Goal: Task Accomplishment & Management: Use online tool/utility

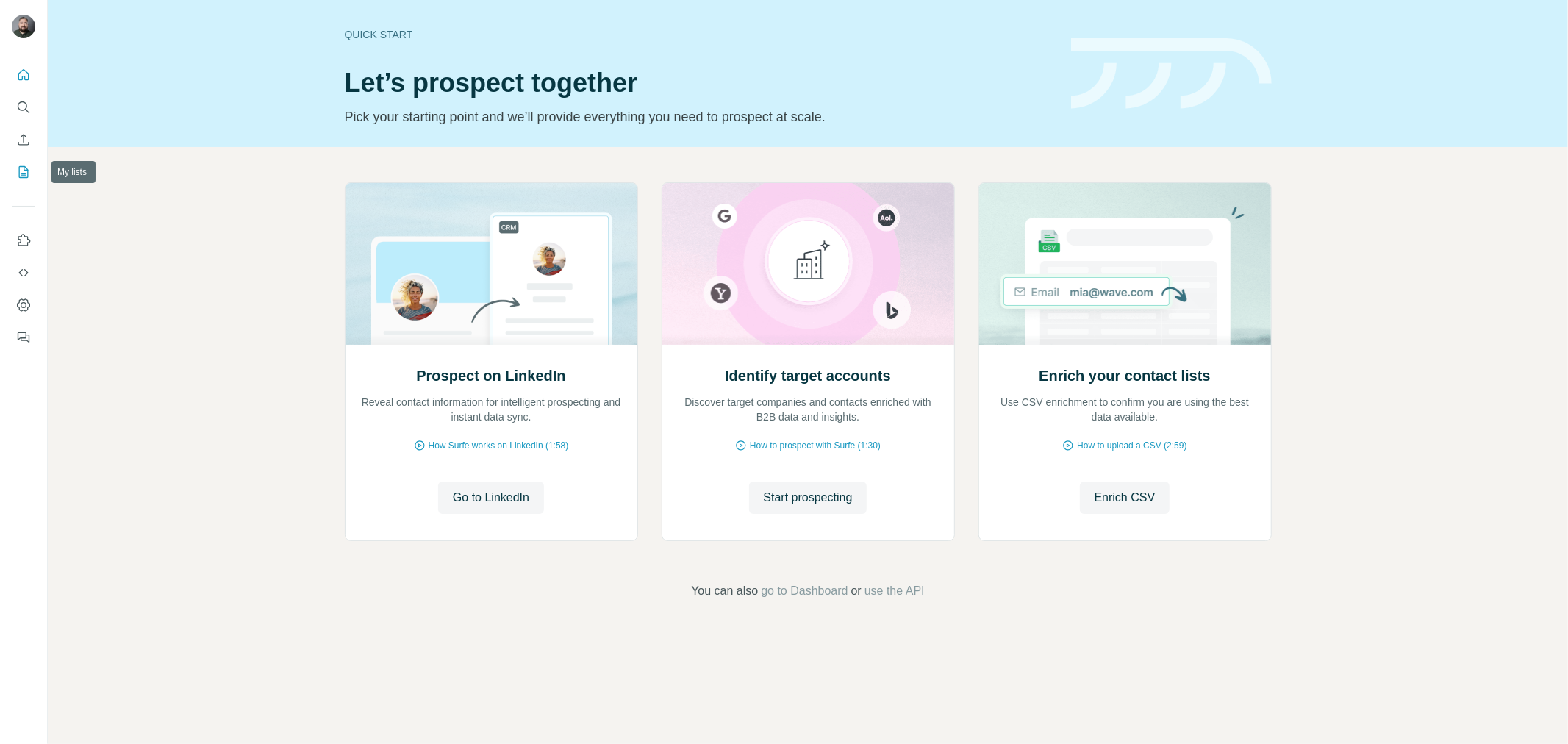
click at [24, 175] on icon "My lists" at bounding box center [25, 171] width 7 height 10
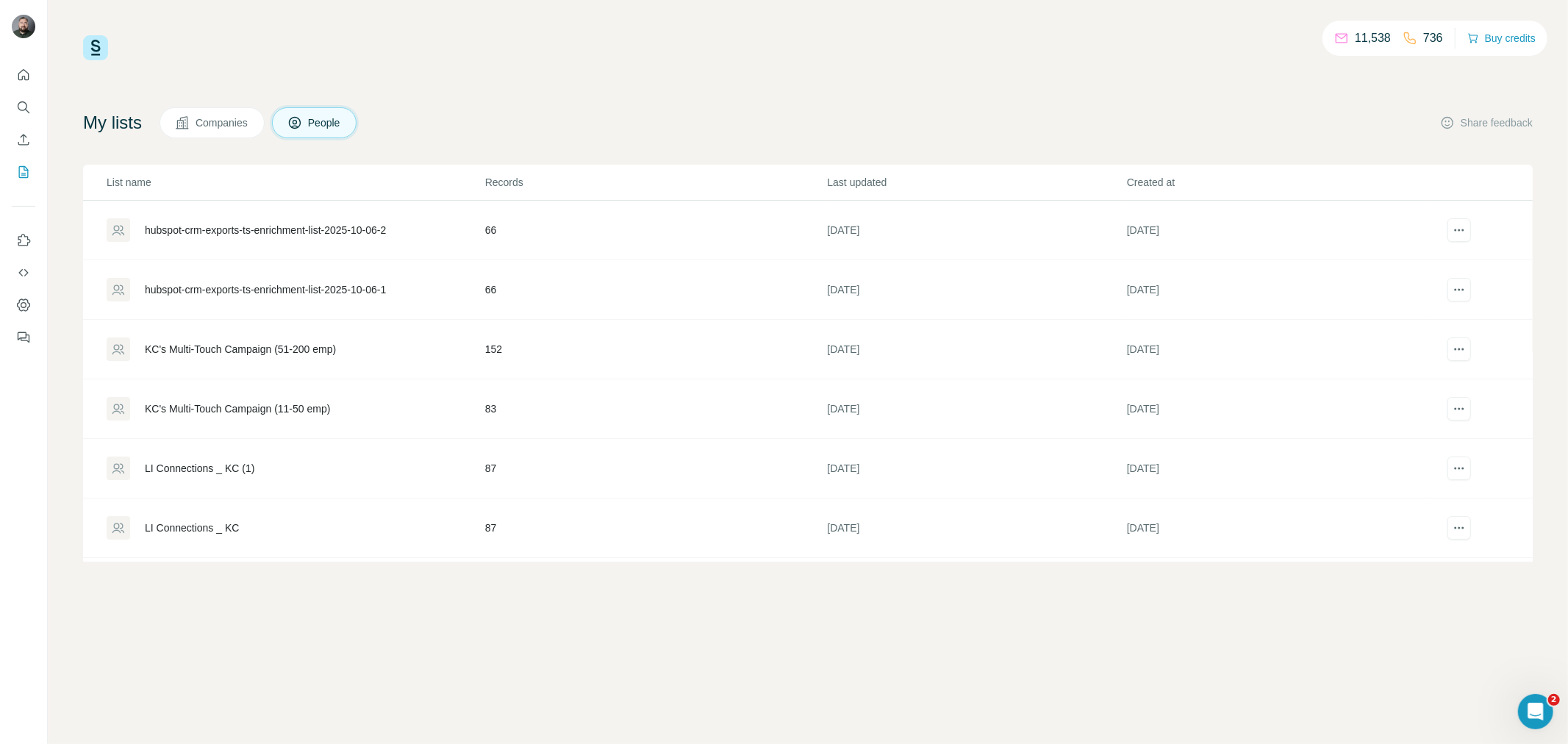
click at [386, 226] on div "hubspot-crm-exports-ts-enrichment-list-2025-10-06-2" at bounding box center [265, 230] width 241 height 15
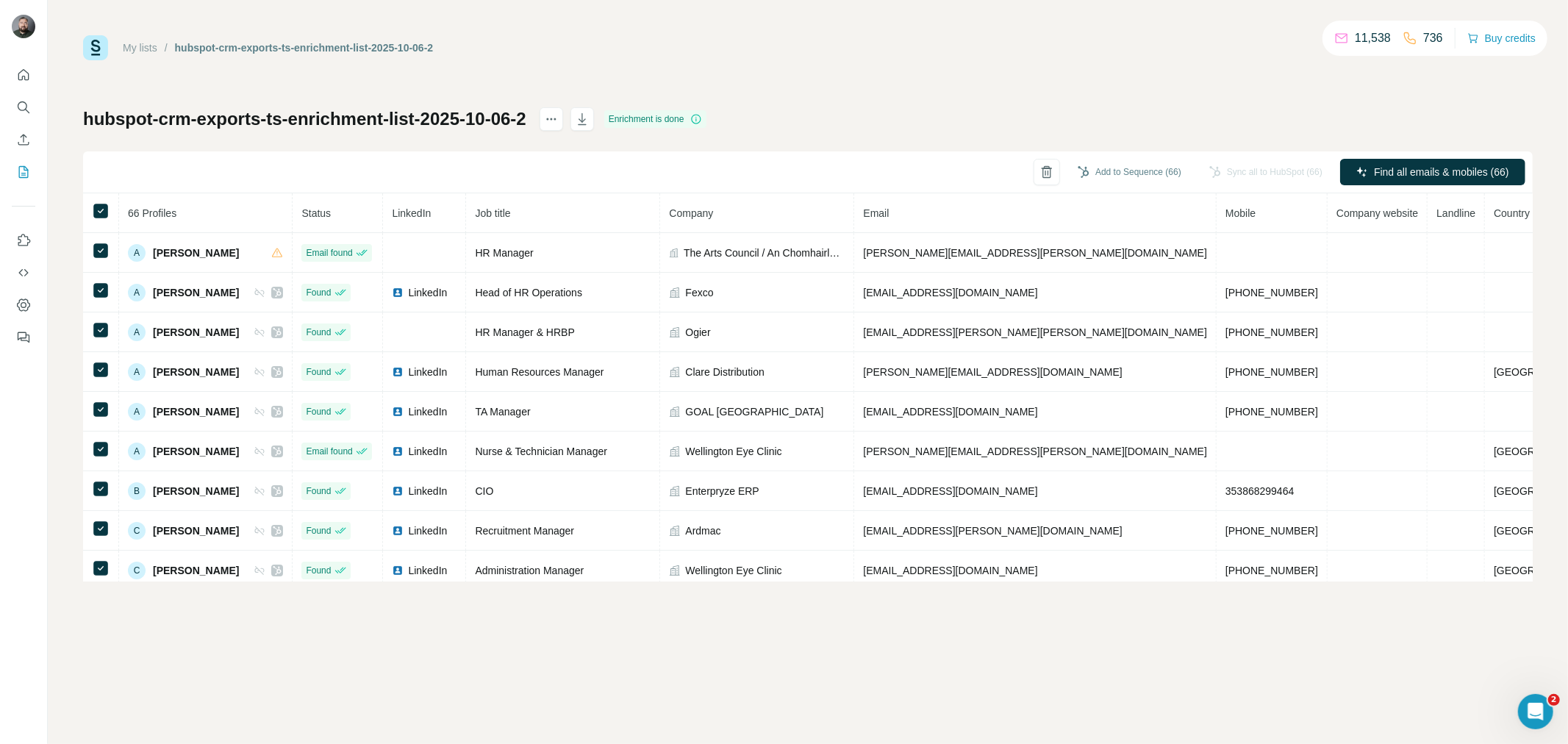
click at [1084, 82] on div "My lists / hubspot-crm-exports-ts-enrichment-list-2025-10-06-2 11,538 736 Buy c…" at bounding box center [808, 309] width 1450 height 546
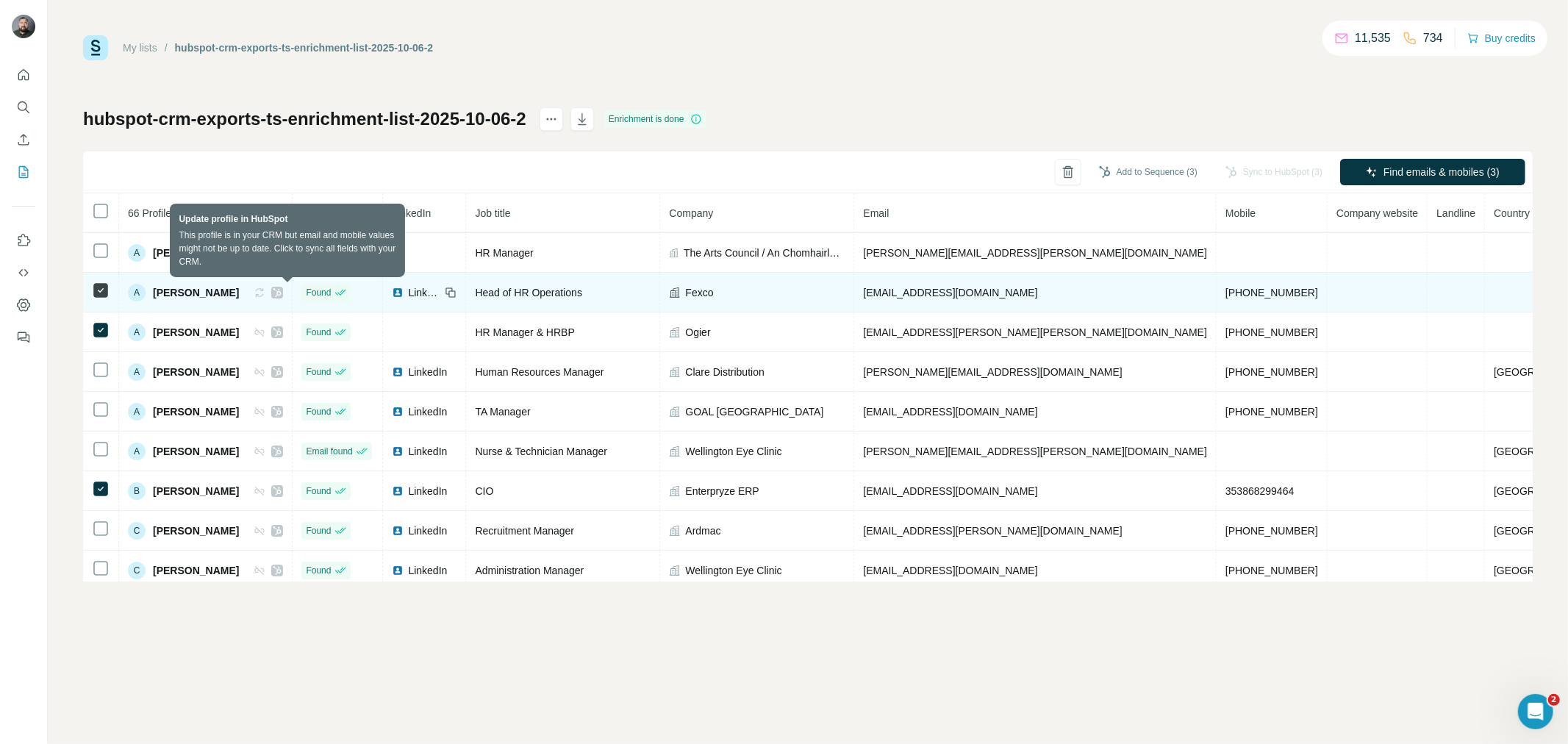
click at [259, 294] on icon at bounding box center [257, 291] width 3 height 4
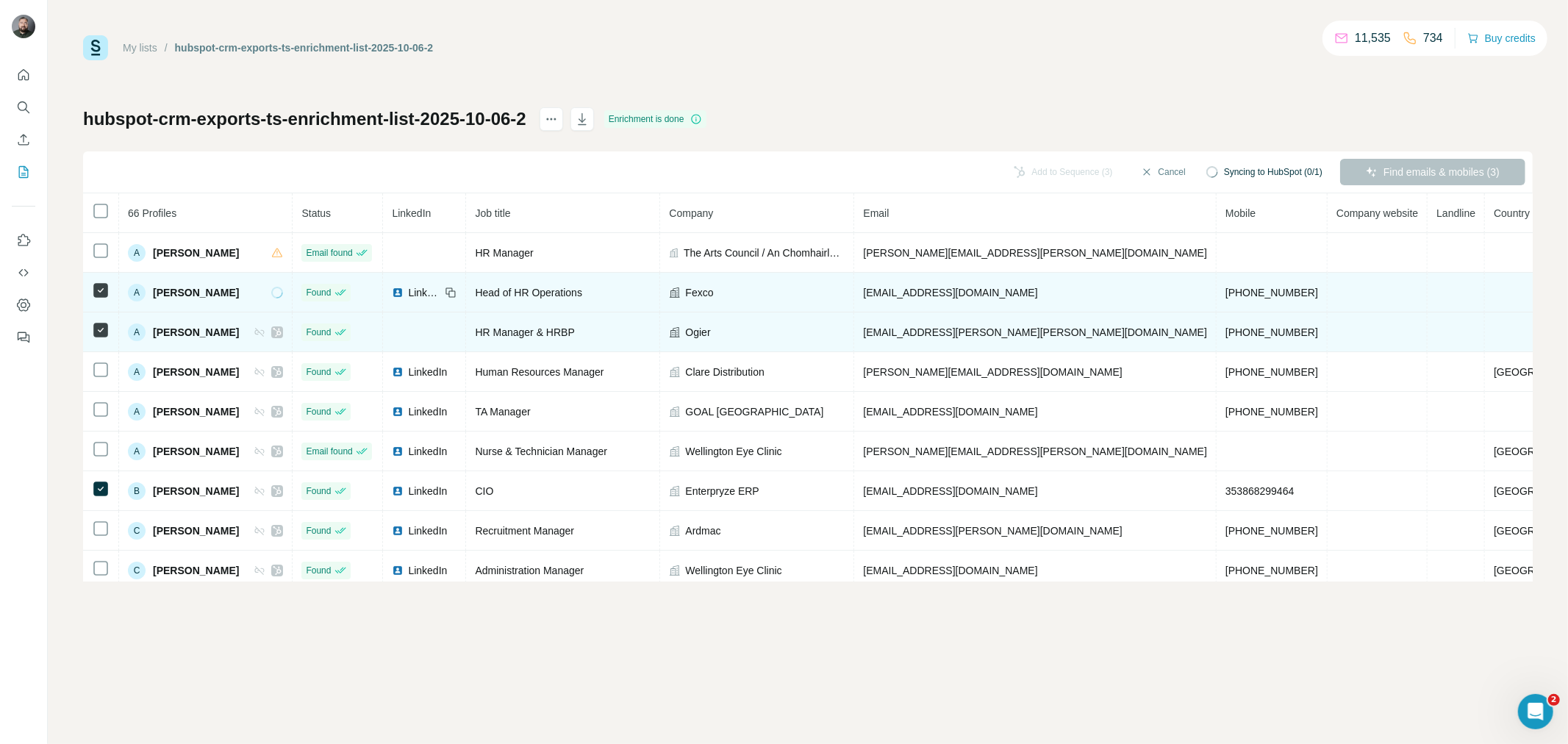
click at [265, 334] on icon at bounding box center [261, 331] width 7 height 4
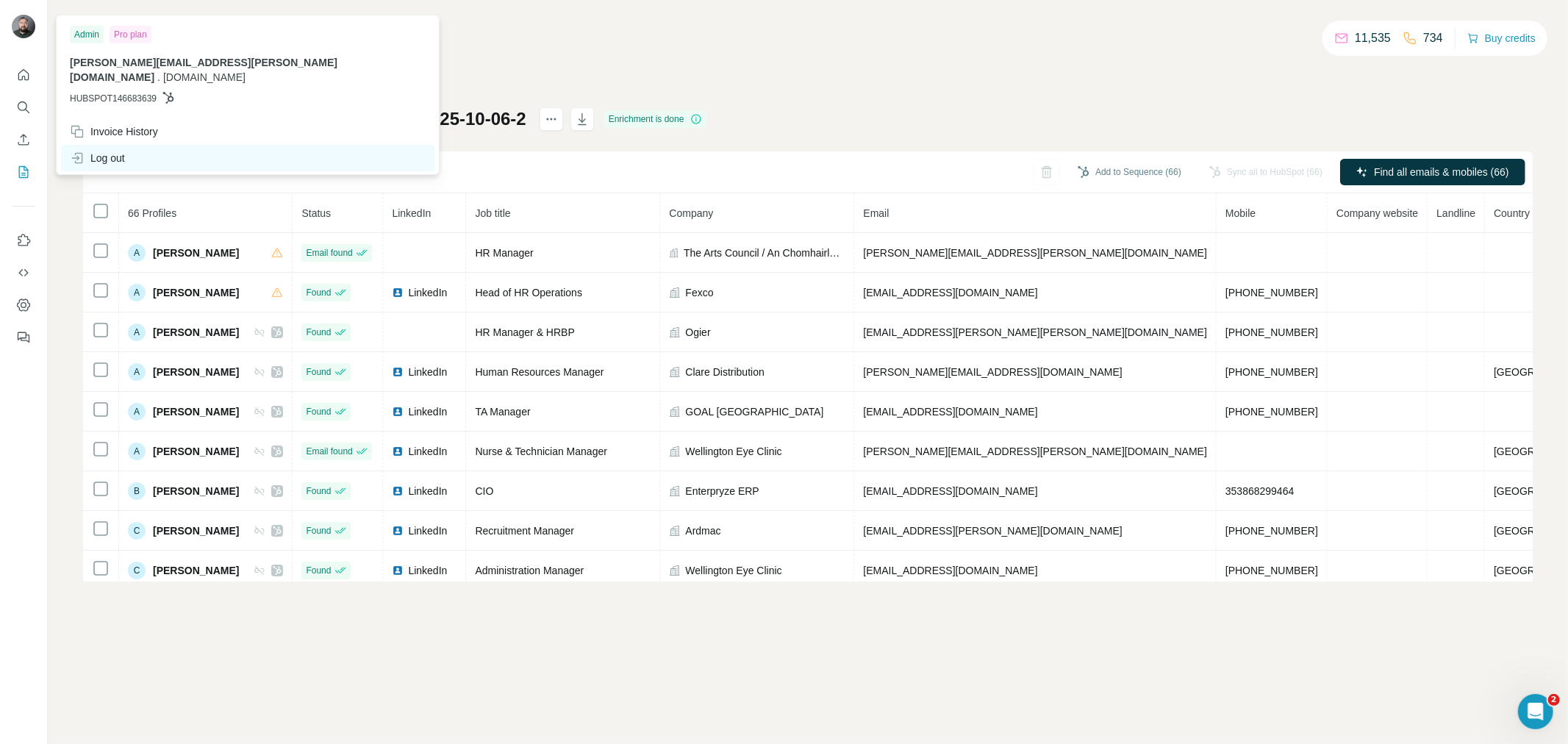
click at [114, 151] on div "Log out" at bounding box center [97, 158] width 55 height 15
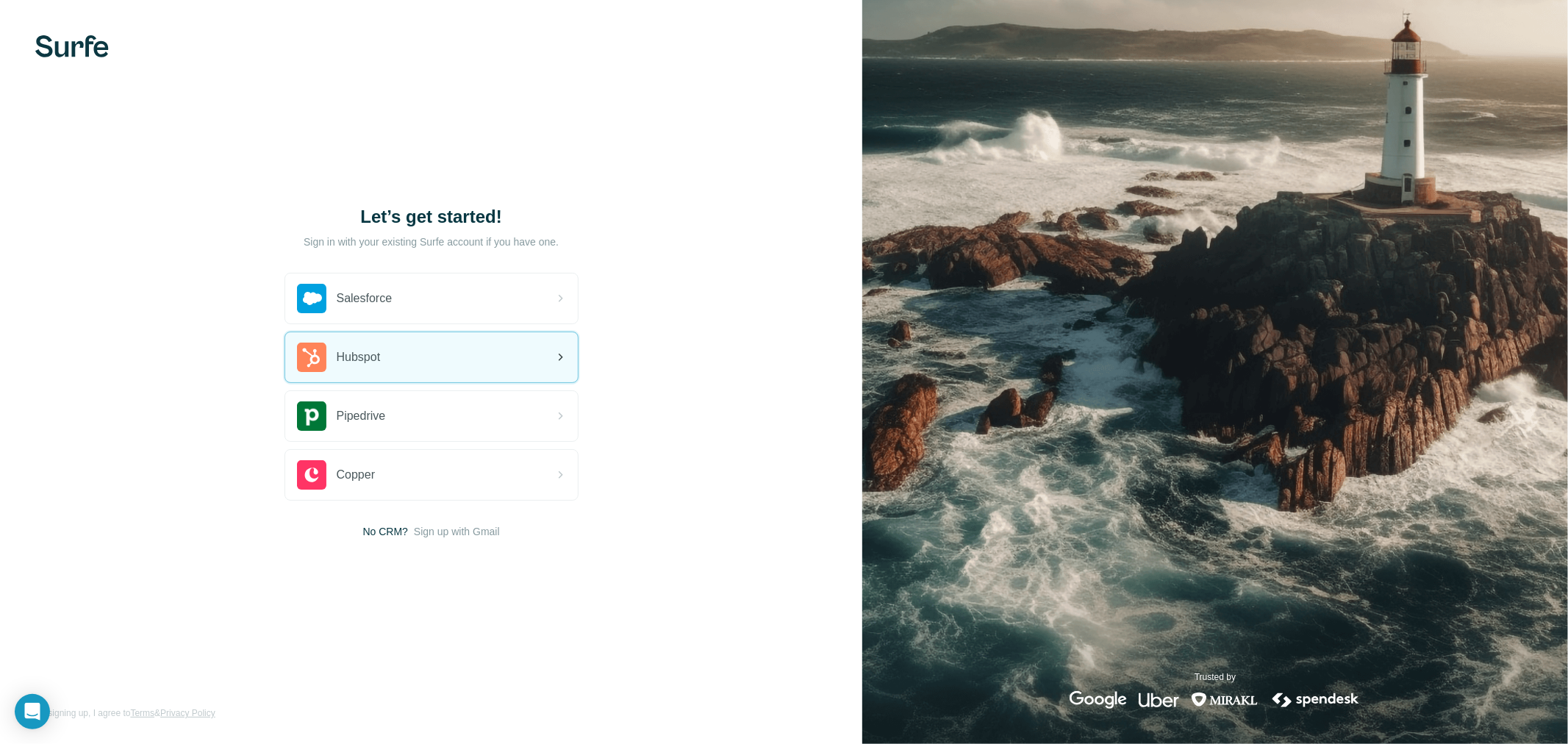
click at [468, 362] on div "Hubspot" at bounding box center [432, 358] width 293 height 50
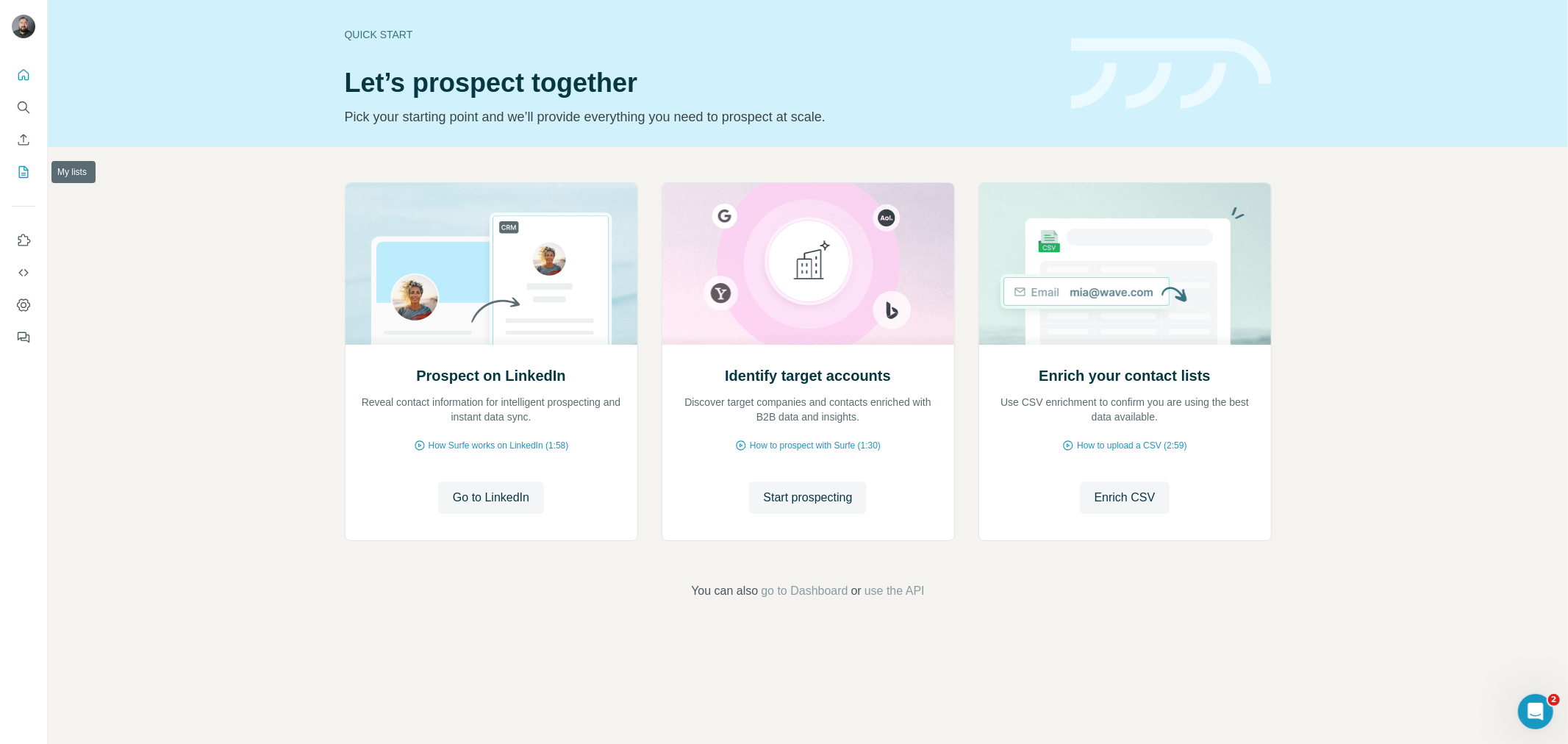
click at [31, 167] on button "My lists" at bounding box center [23, 172] width 23 height 26
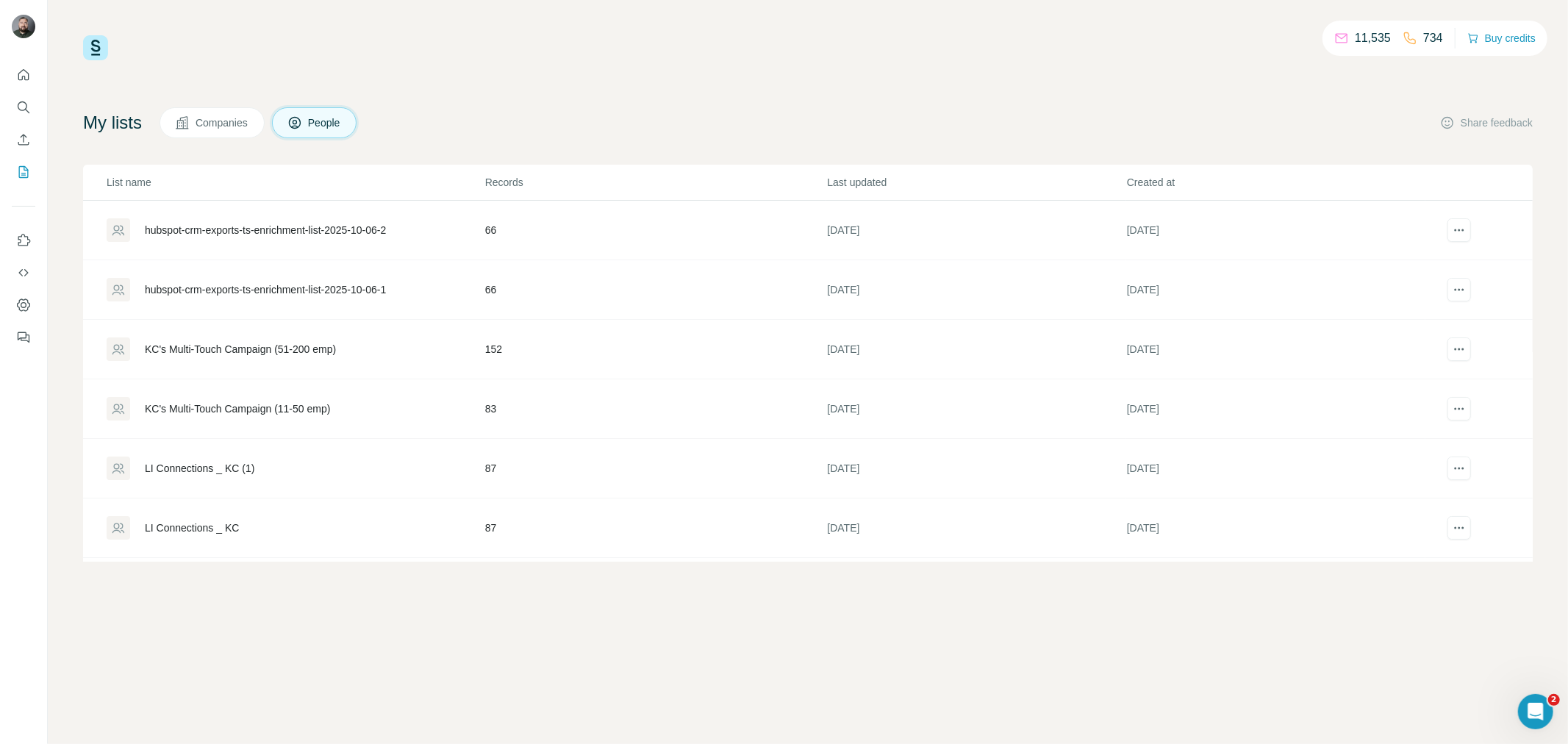
click at [314, 231] on div "hubspot-crm-exports-ts-enrichment-list-2025-10-06-2" at bounding box center [265, 230] width 241 height 15
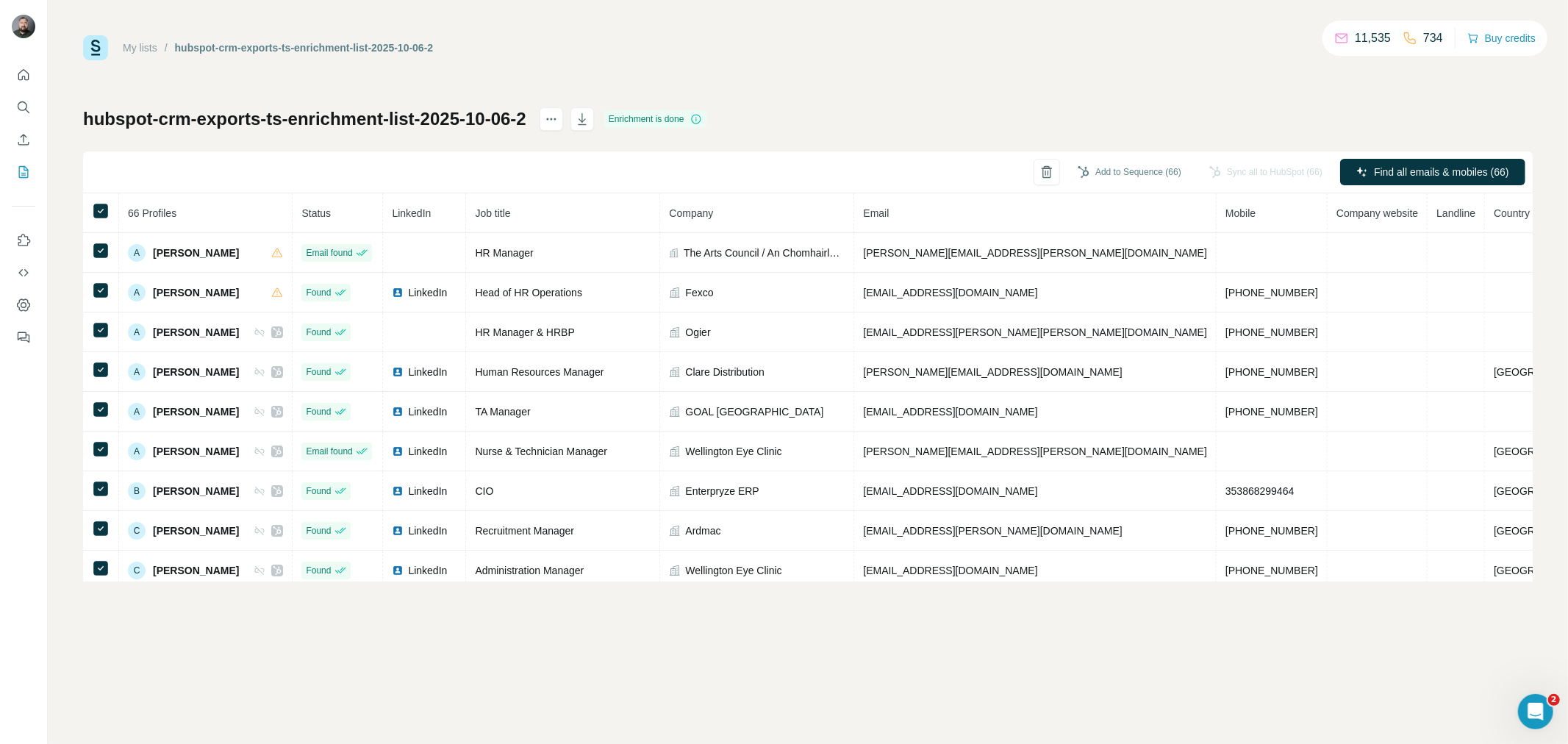
click at [1038, 106] on div "My lists / hubspot-crm-exports-ts-enrichment-list-2025-10-06-2 11,535 734 Buy c…" at bounding box center [808, 309] width 1450 height 546
click at [31, 301] on button "Dashboard" at bounding box center [23, 305] width 23 height 26
click at [23, 146] on icon "Enrich CSV" at bounding box center [24, 140] width 15 height 15
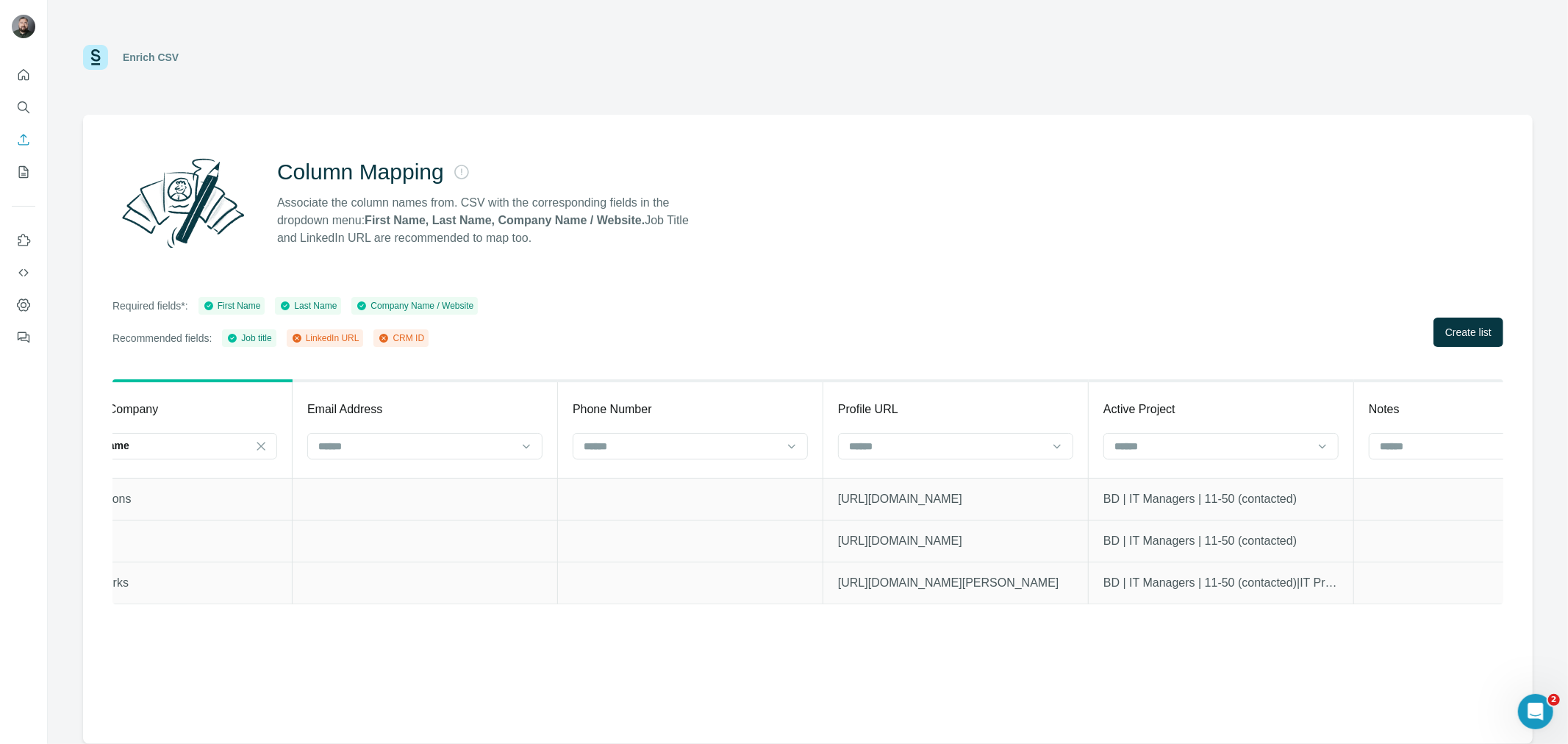
scroll to position [0, 1494]
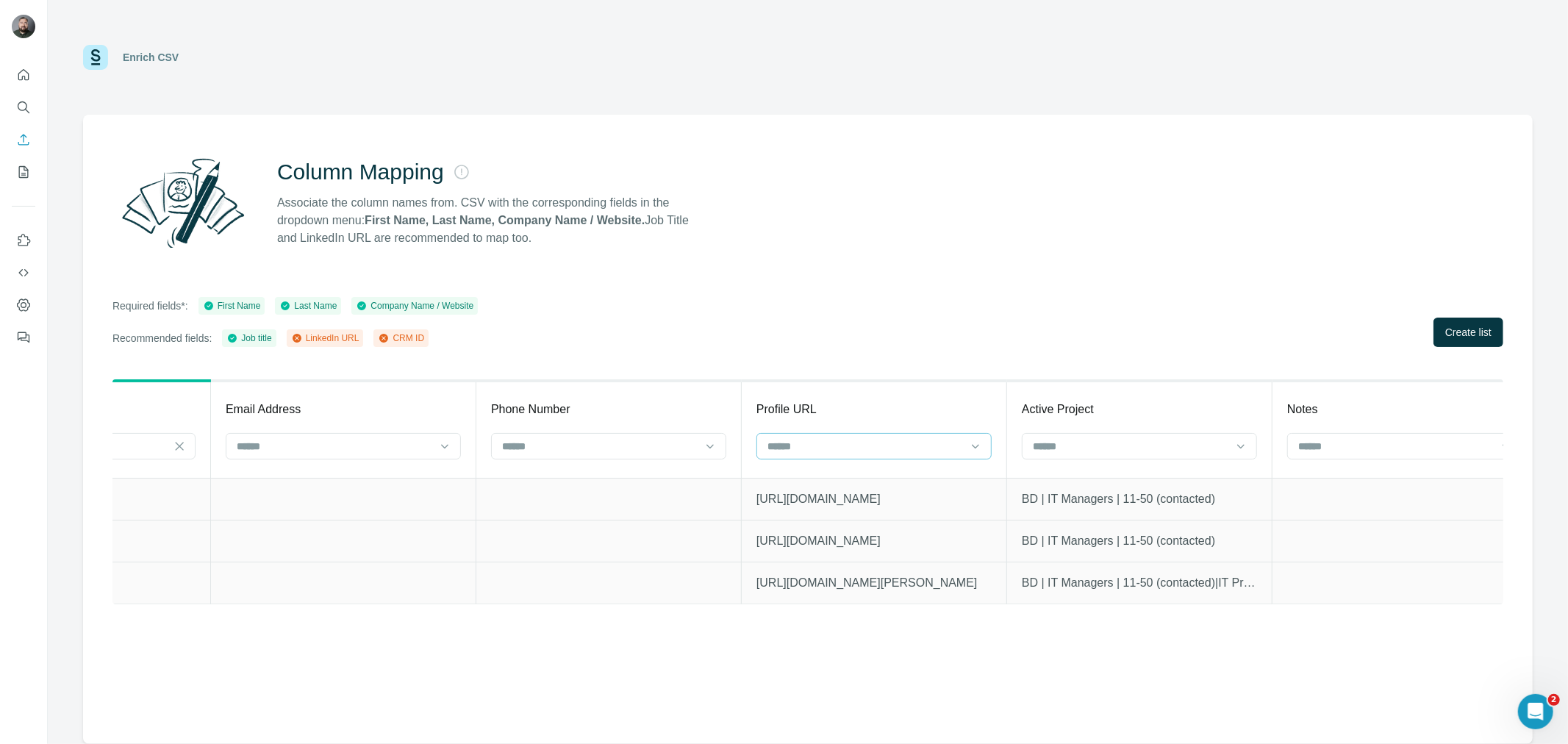
click at [928, 436] on div at bounding box center [866, 446] width 199 height 25
click at [843, 501] on div "LinkedIn URL" at bounding box center [875, 505] width 210 height 15
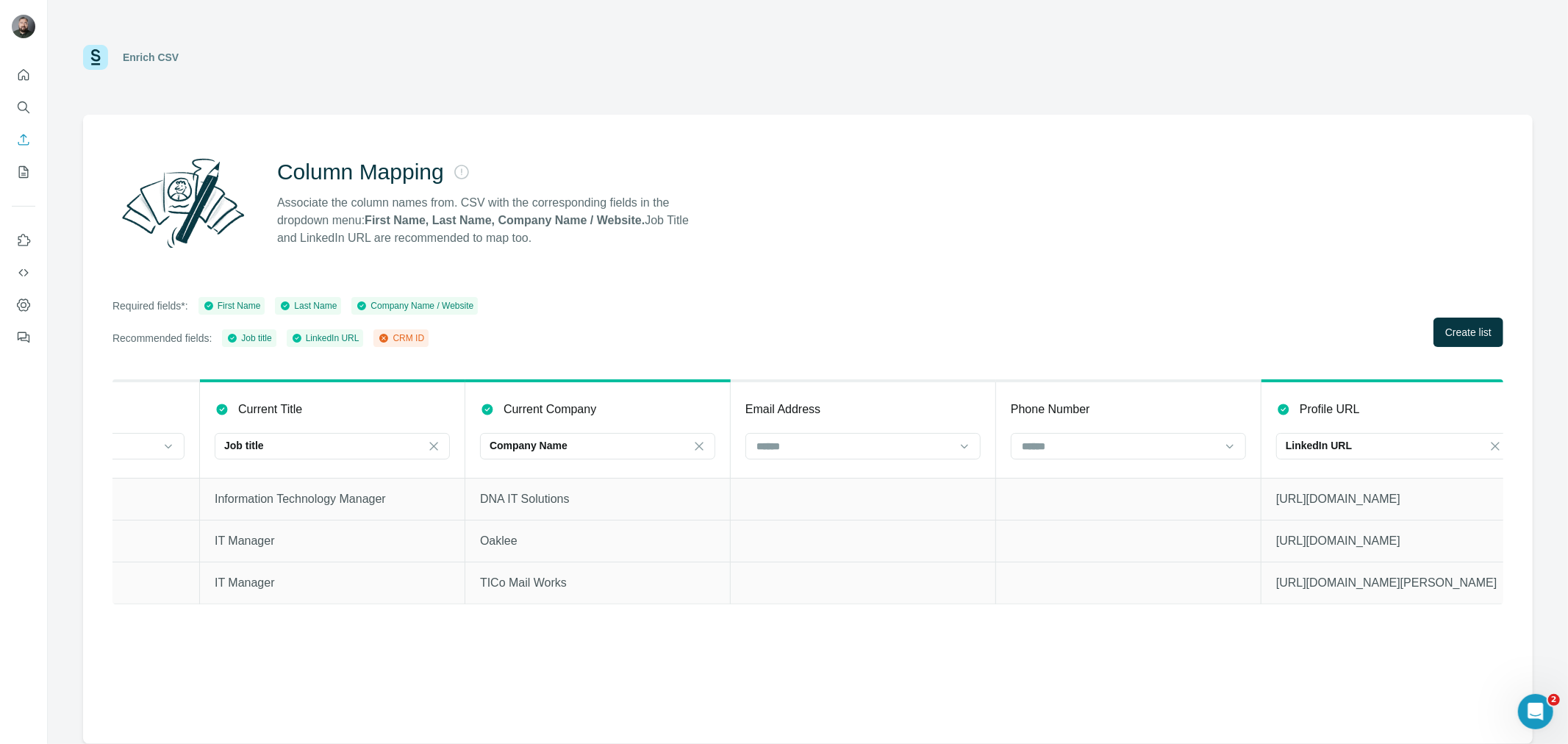
scroll to position [0, 1008]
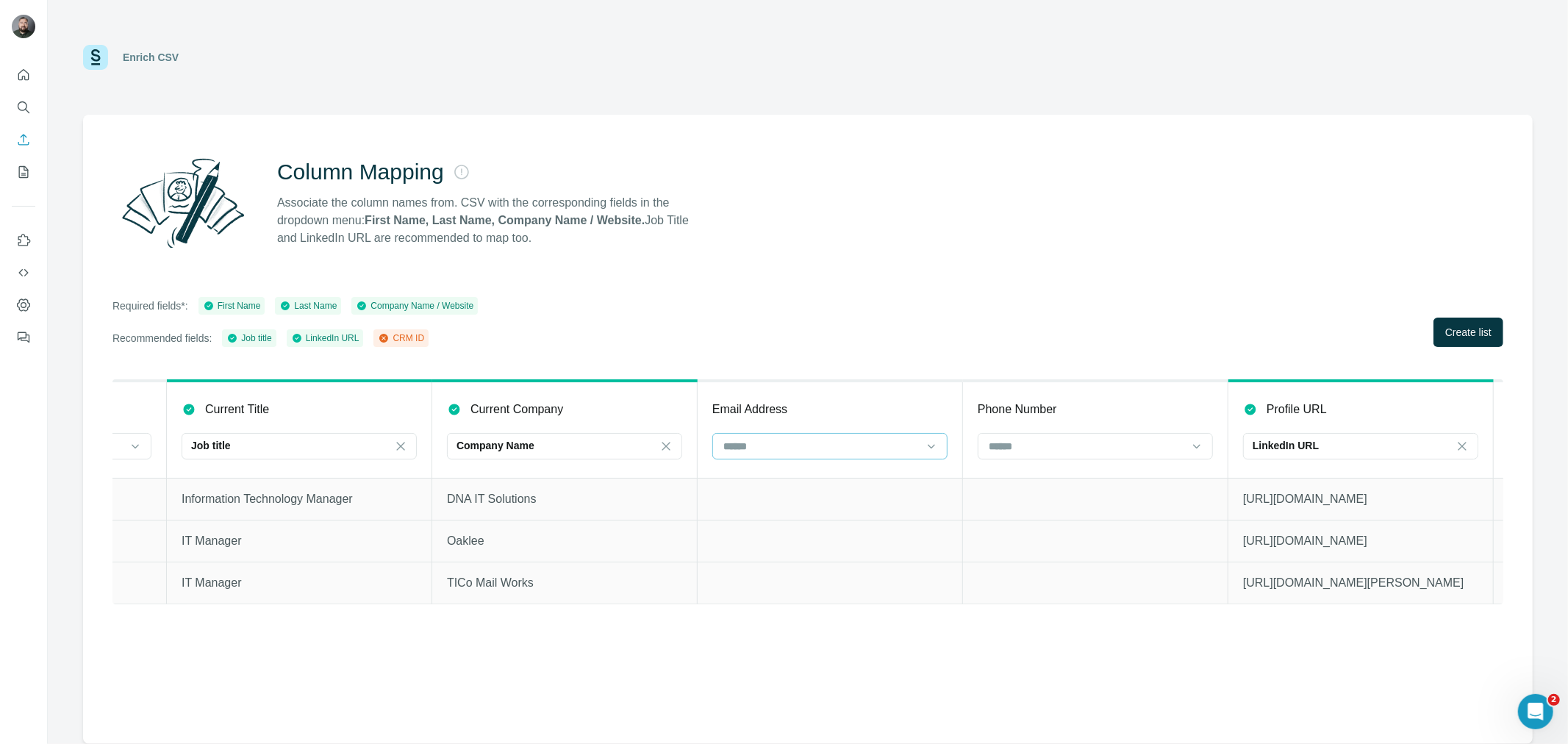
click at [812, 444] on input at bounding box center [821, 447] width 199 height 17
click at [760, 502] on p "CRM ID" at bounding box center [744, 505] width 36 height 15
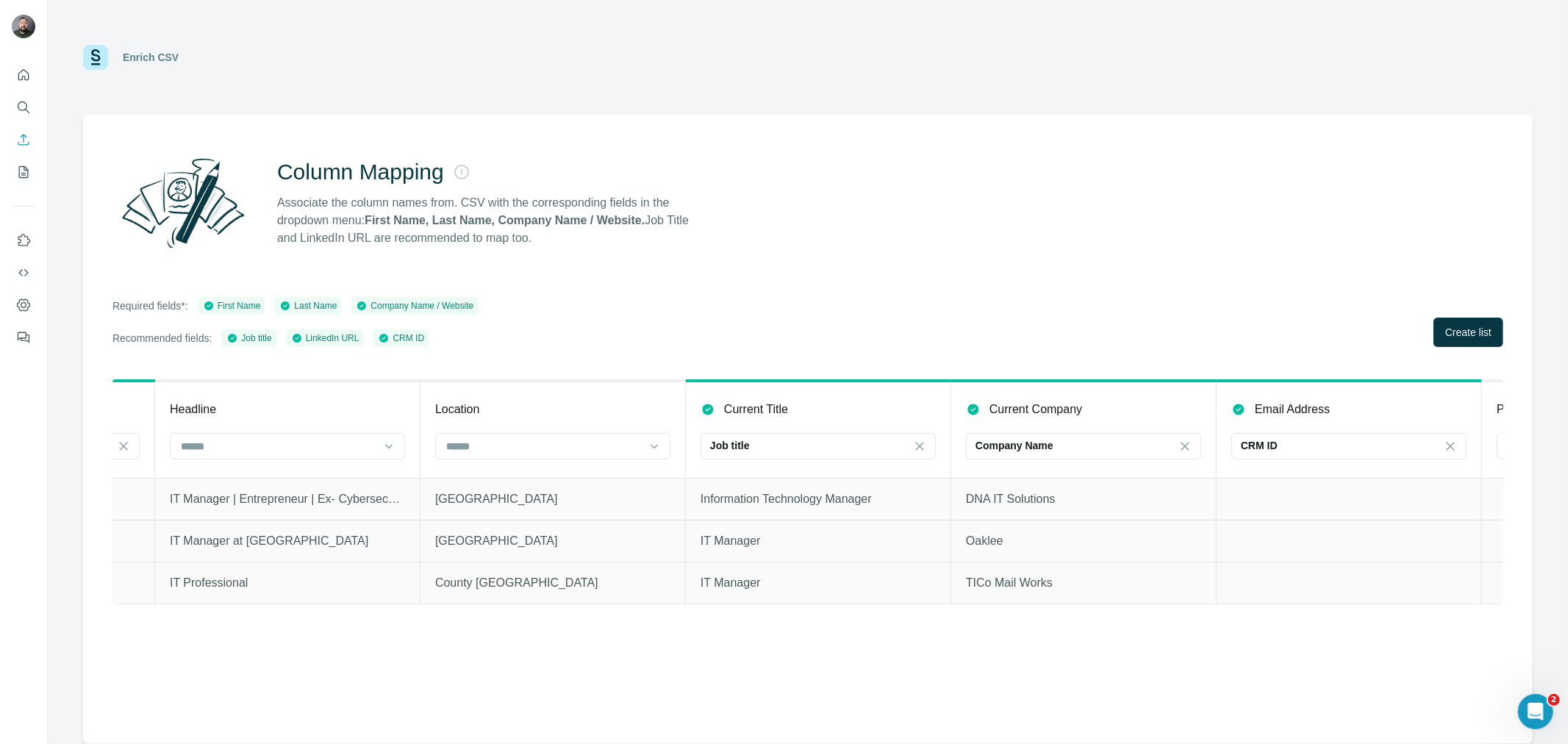
scroll to position [0, 0]
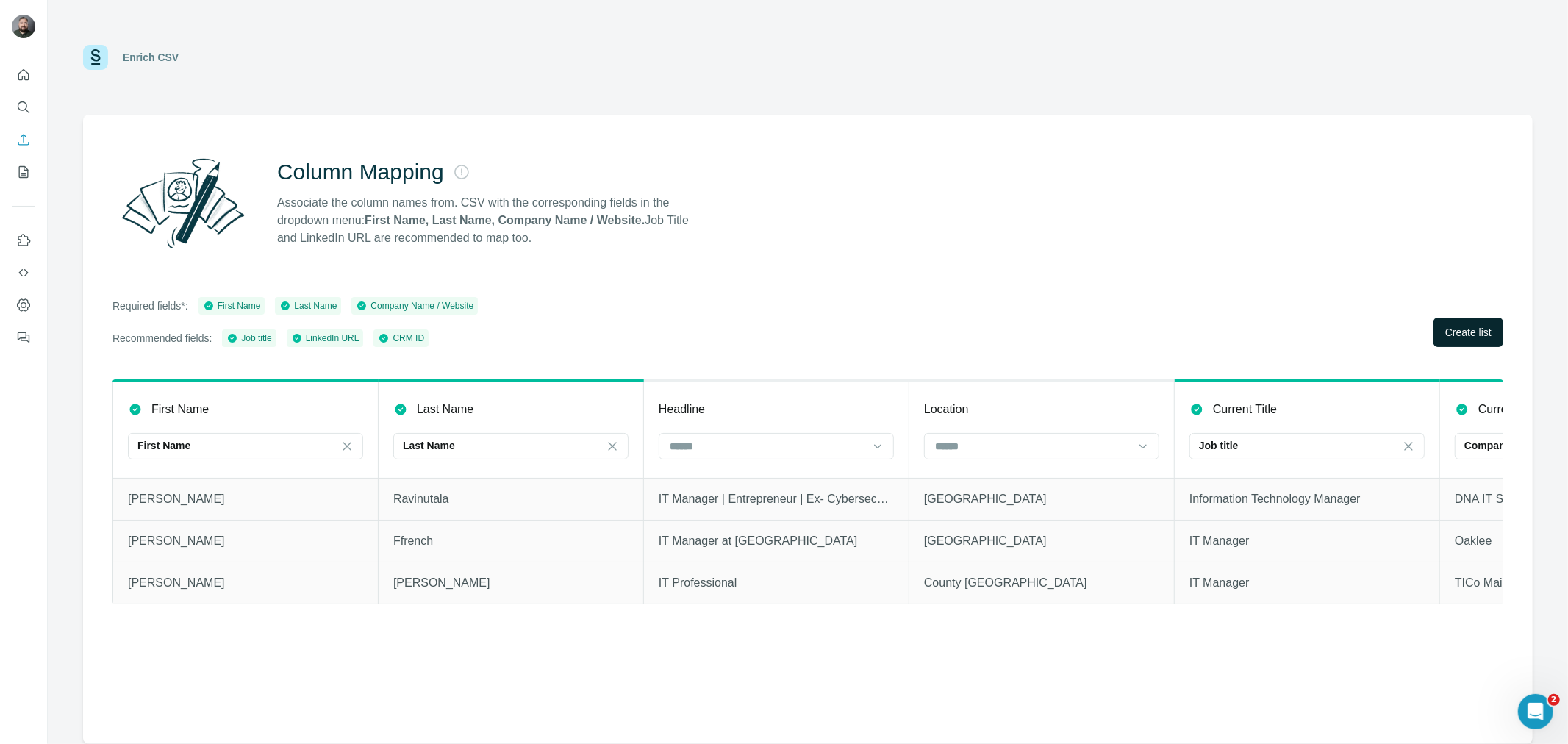
click at [1457, 334] on span "Create list" at bounding box center [1469, 333] width 46 height 15
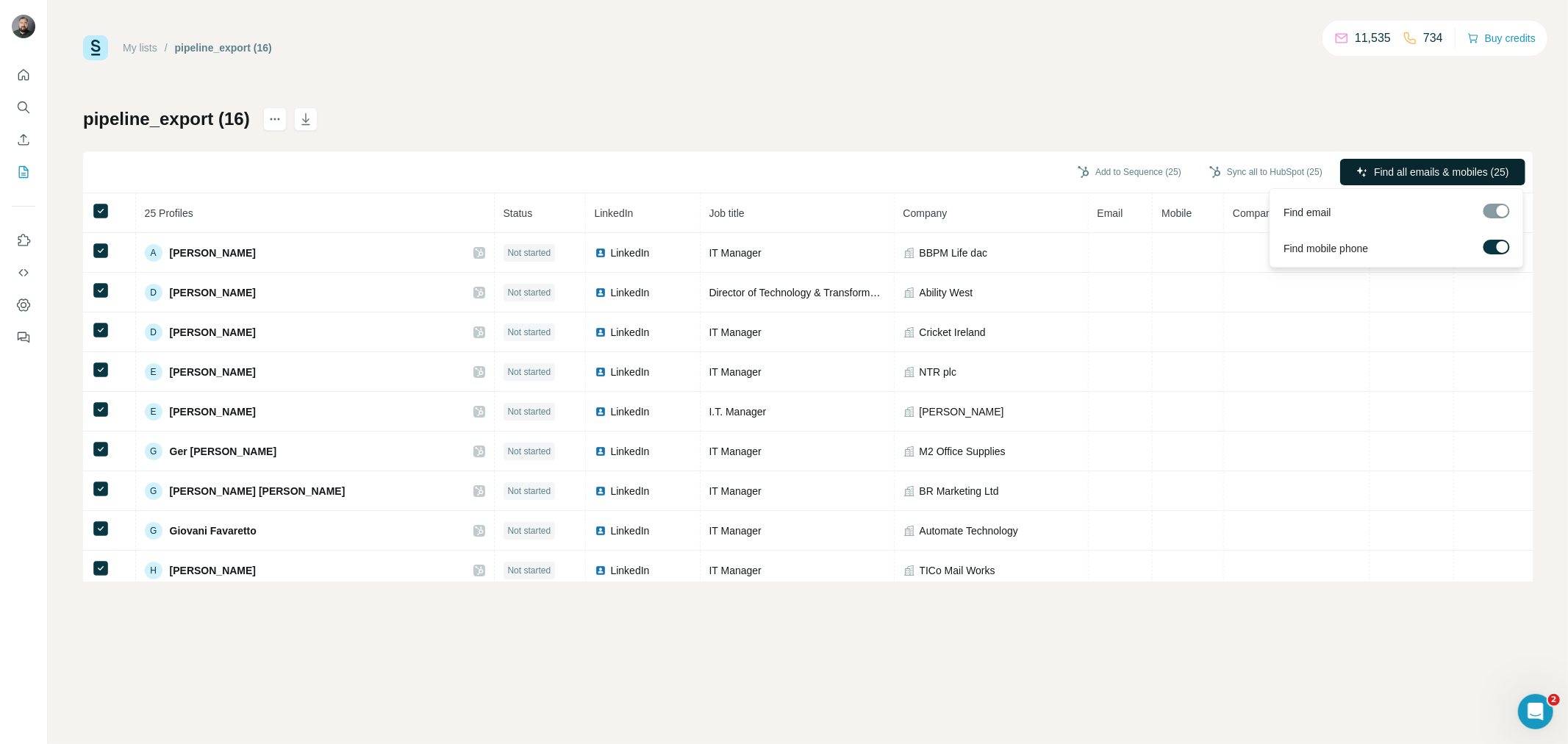
click at [1406, 171] on span "Find all emails & mobiles (25)" at bounding box center [1441, 172] width 135 height 15
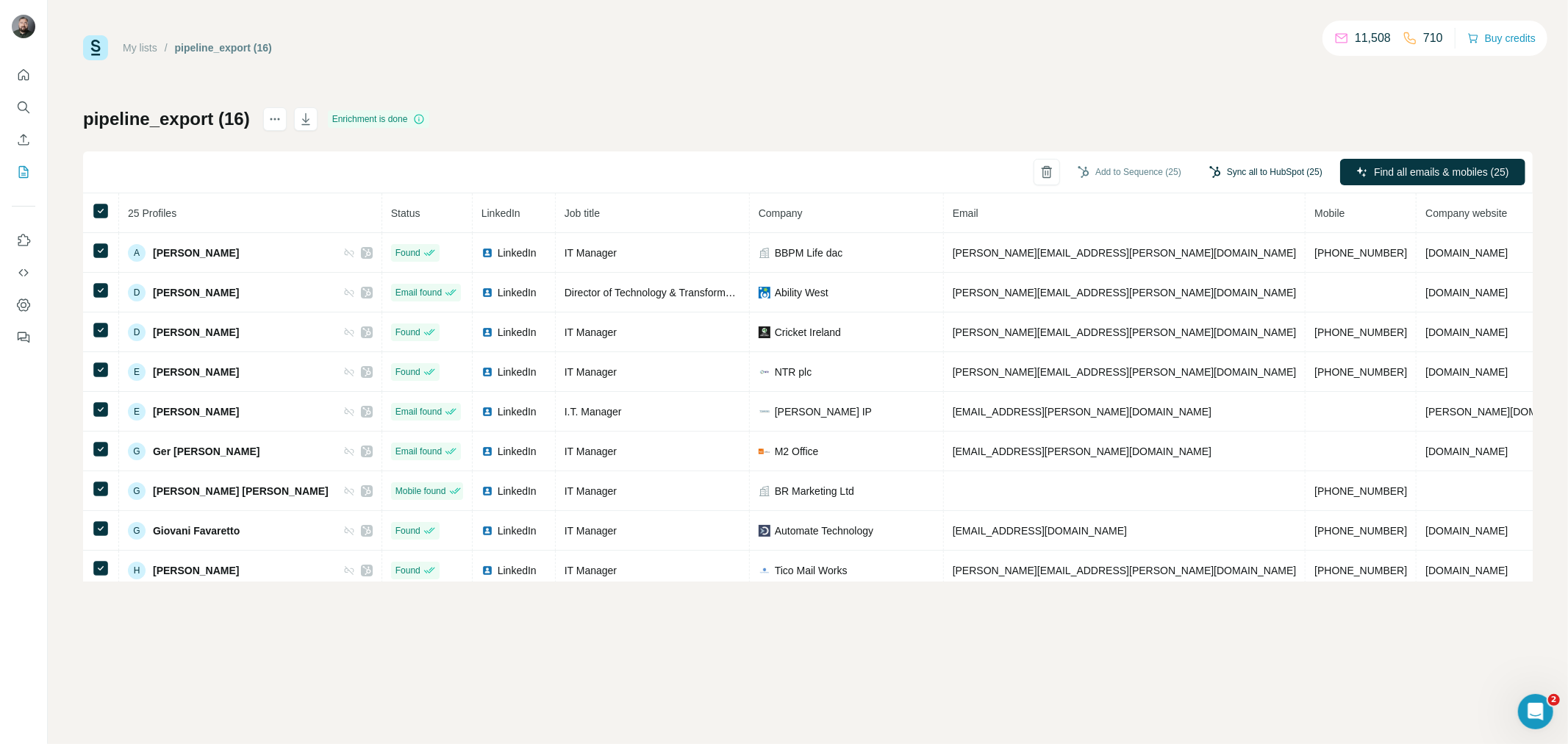
click at [1234, 163] on button "Sync all to HubSpot (25)" at bounding box center [1266, 172] width 134 height 22
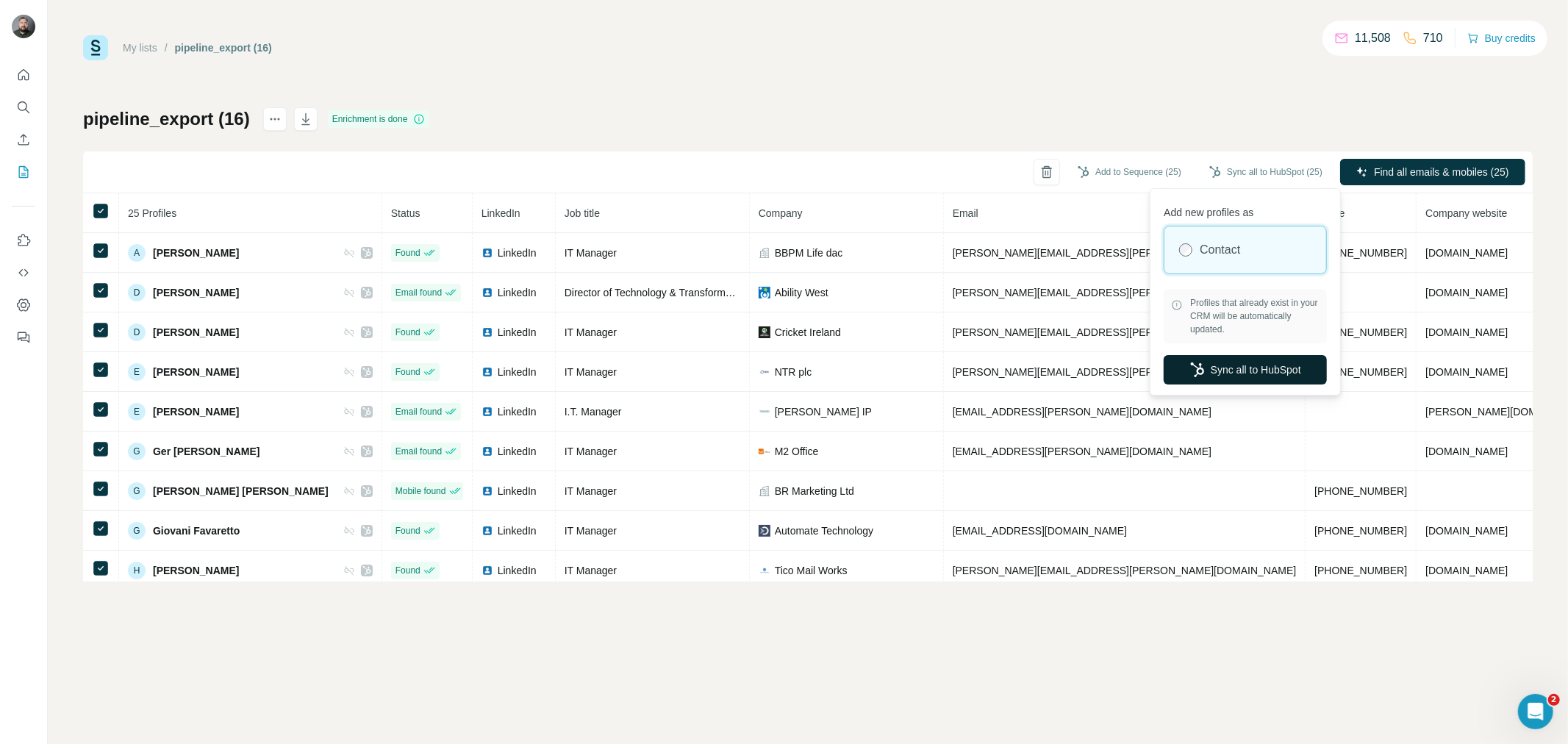
click at [1238, 366] on button "Sync all to HubSpot" at bounding box center [1244, 370] width 163 height 30
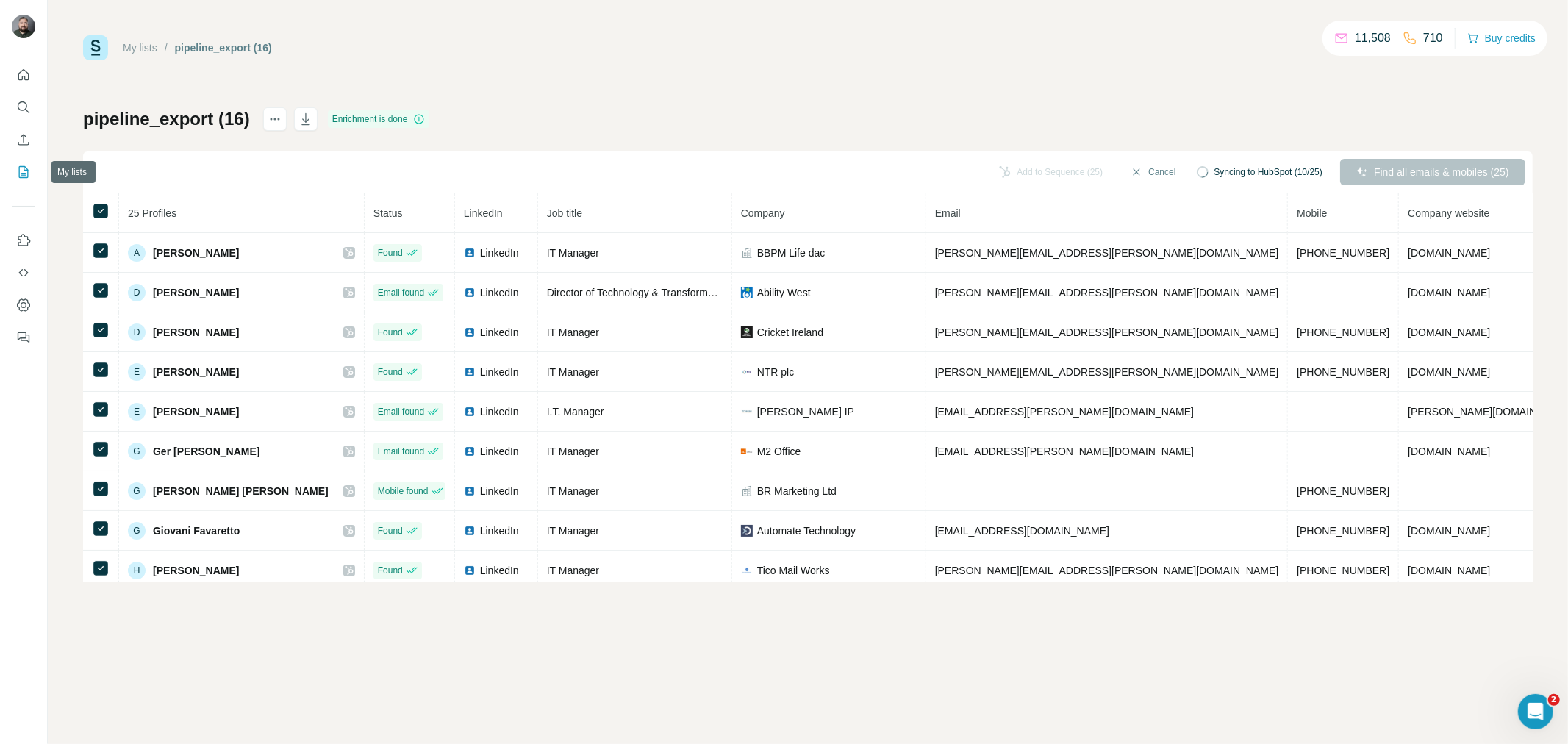
click at [17, 167] on icon "My lists" at bounding box center [24, 172] width 15 height 15
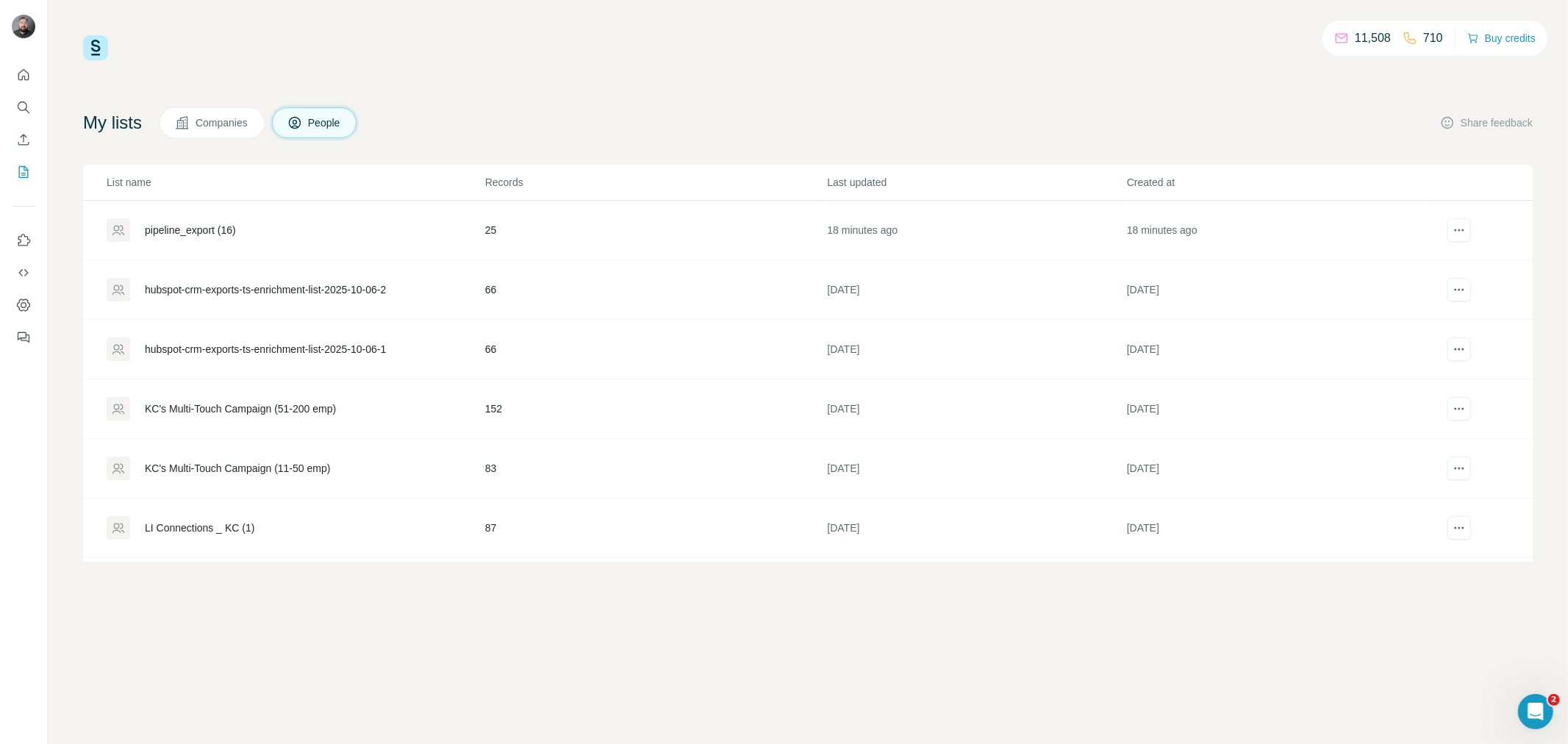
click at [313, 292] on div "hubspot-crm-exports-ts-enrichment-list-2025-10-06-2" at bounding box center [265, 290] width 241 height 15
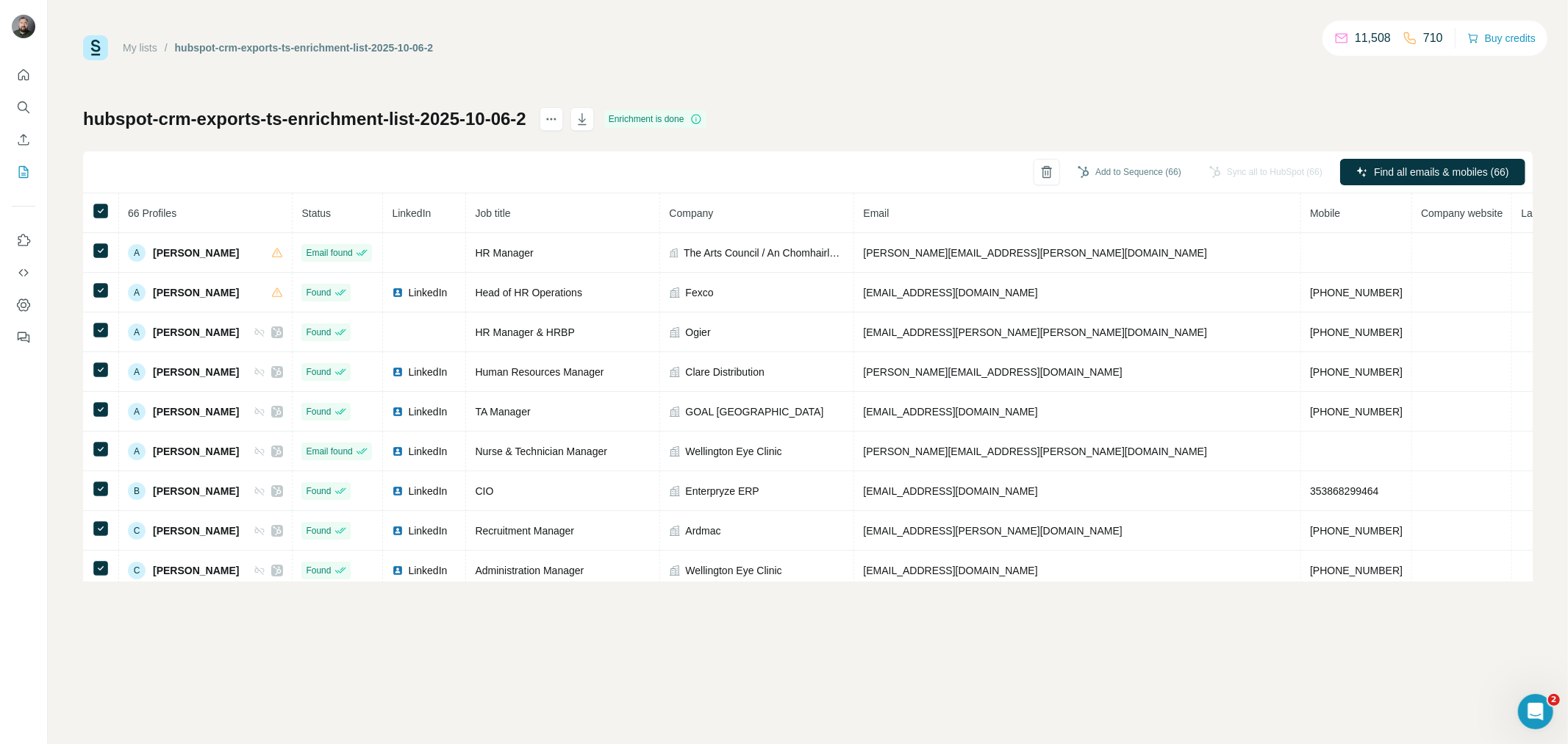
click at [969, 84] on div "My lists / hubspot-crm-exports-ts-enrichment-list-2025-10-06-2 11,508 710 Buy c…" at bounding box center [808, 309] width 1450 height 546
click at [1016, 164] on div "Add to Sequence (66) Sync all to HubSpot (66) Find all emails & mobiles (66)" at bounding box center [808, 172] width 1450 height 42
click at [1269, 174] on div "Sync all to HubSpot (66)" at bounding box center [1266, 172] width 134 height 26
click at [23, 142] on icon "Enrich CSV" at bounding box center [24, 140] width 15 height 15
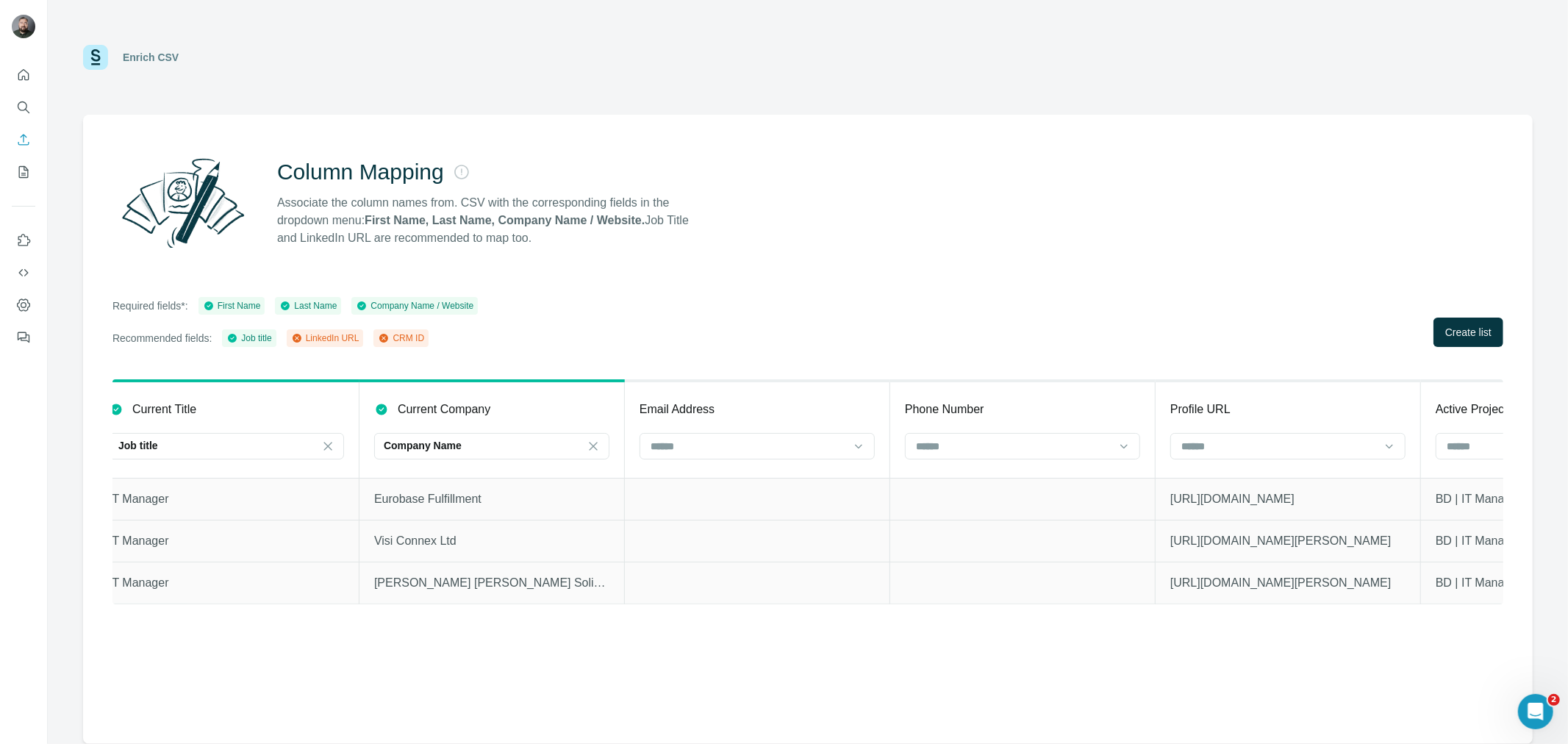
scroll to position [0, 1158]
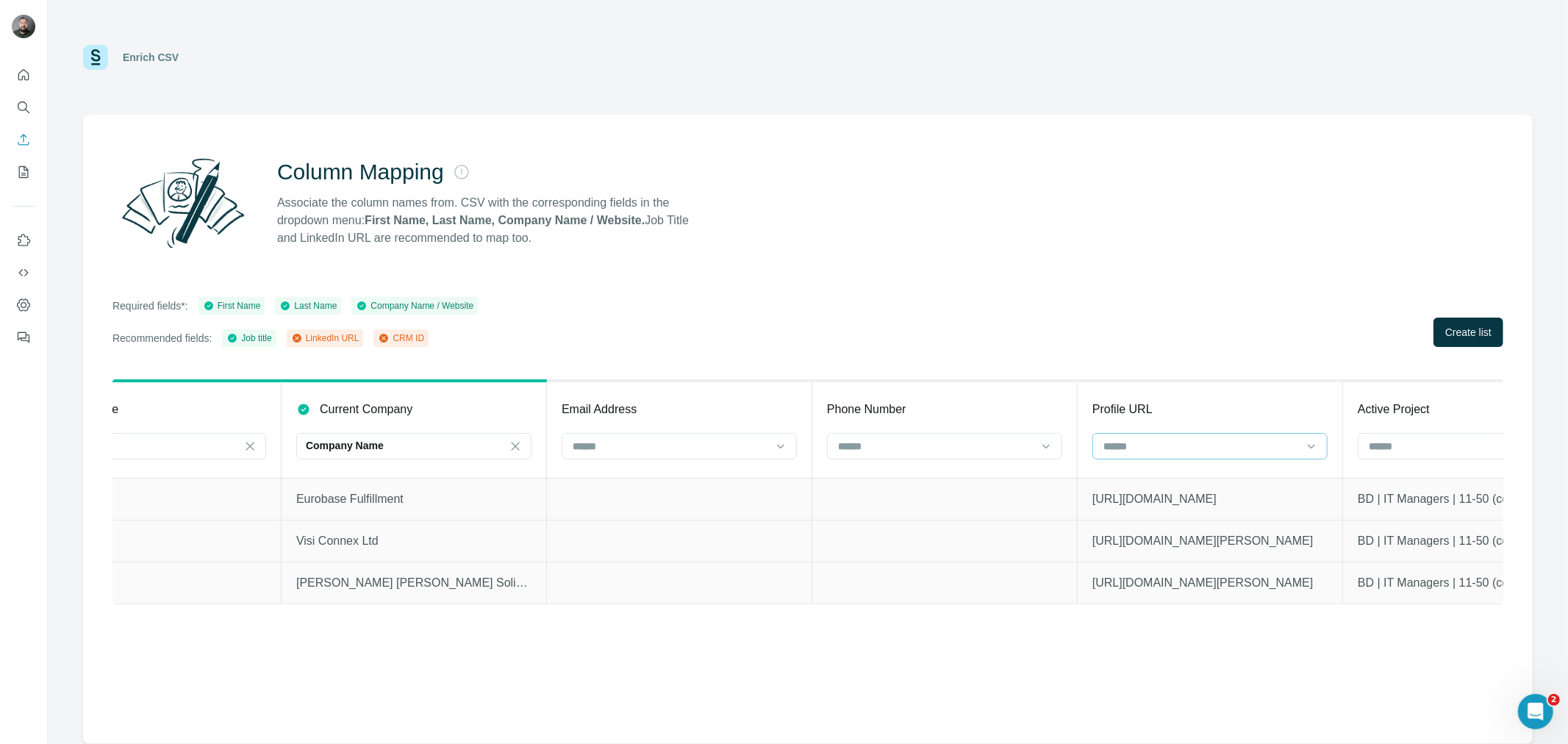
click at [1144, 435] on div at bounding box center [1201, 446] width 199 height 25
click at [1145, 502] on p "LinkedIn URL" at bounding box center [1136, 505] width 63 height 15
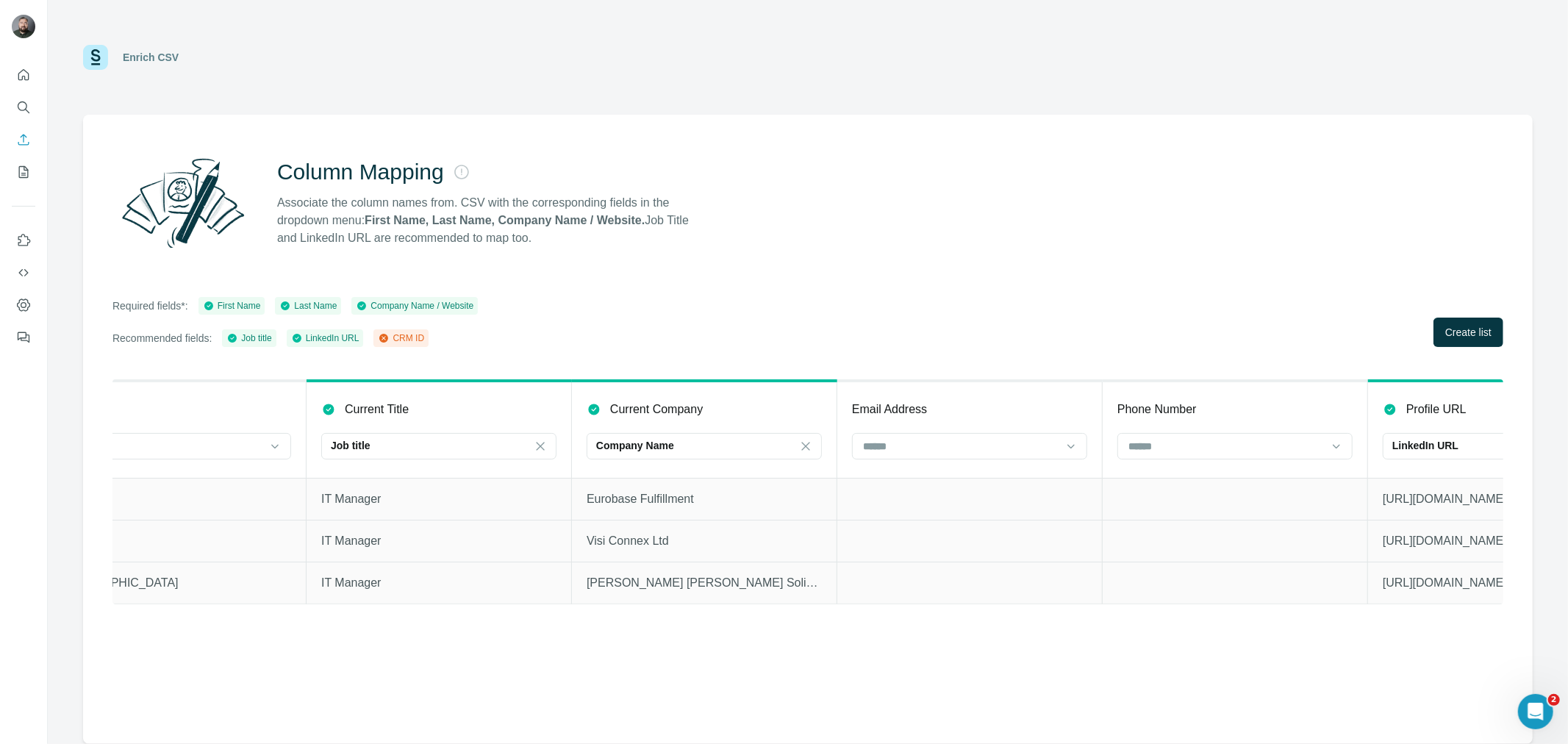
scroll to position [0, 864]
click at [979, 439] on input at bounding box center [966, 447] width 199 height 17
click at [910, 502] on div "CRM ID" at bounding box center [974, 505] width 210 height 15
click at [1038, 294] on div "Column Mapping Associate the column names from. CSV with the corresponding fiel…" at bounding box center [808, 430] width 1450 height 630
click at [1478, 340] on button "Create list" at bounding box center [1468, 333] width 70 height 30
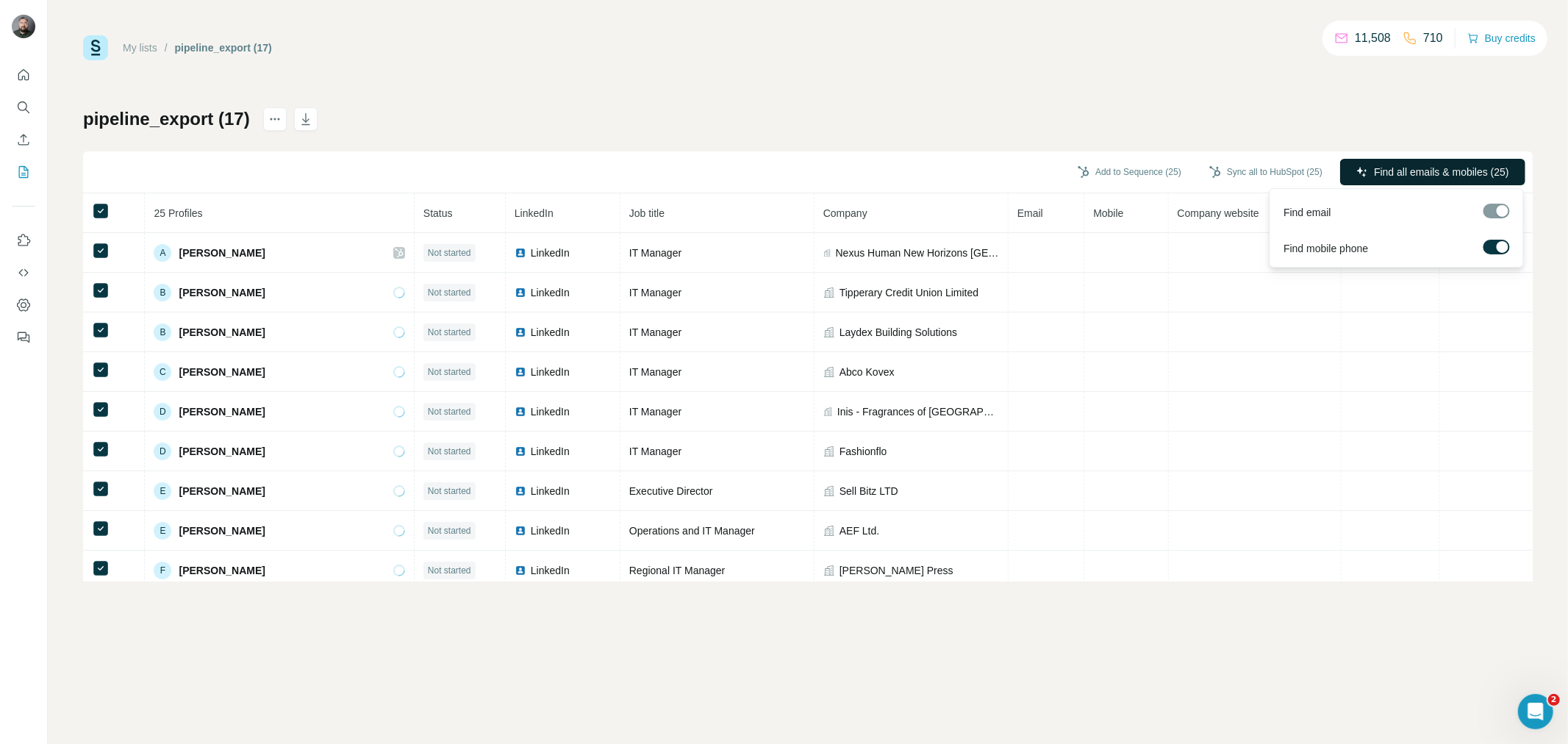
click at [1407, 170] on span "Find all emails & mobiles (25)" at bounding box center [1441, 172] width 135 height 15
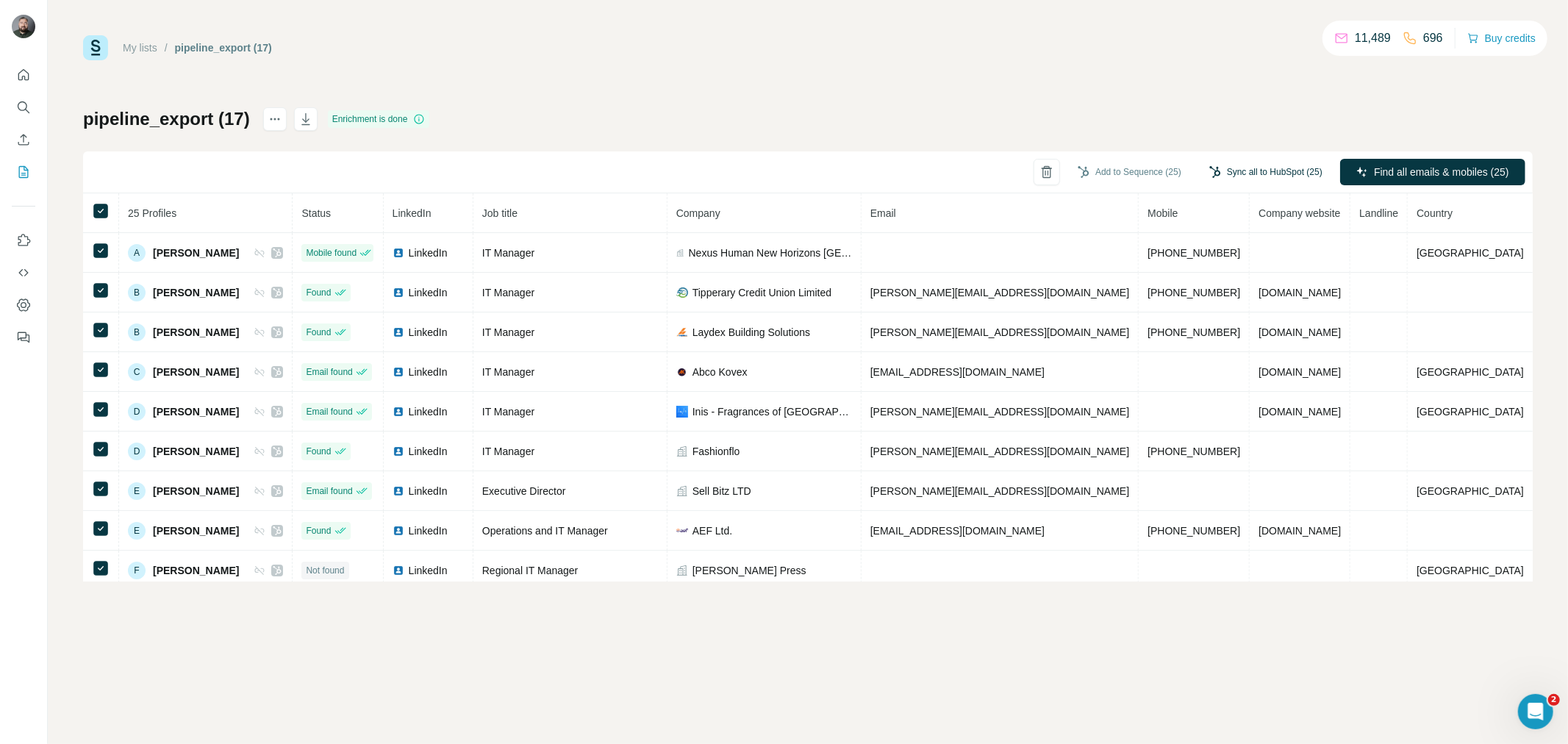
click at [1273, 176] on button "Sync all to HubSpot (25)" at bounding box center [1266, 172] width 134 height 22
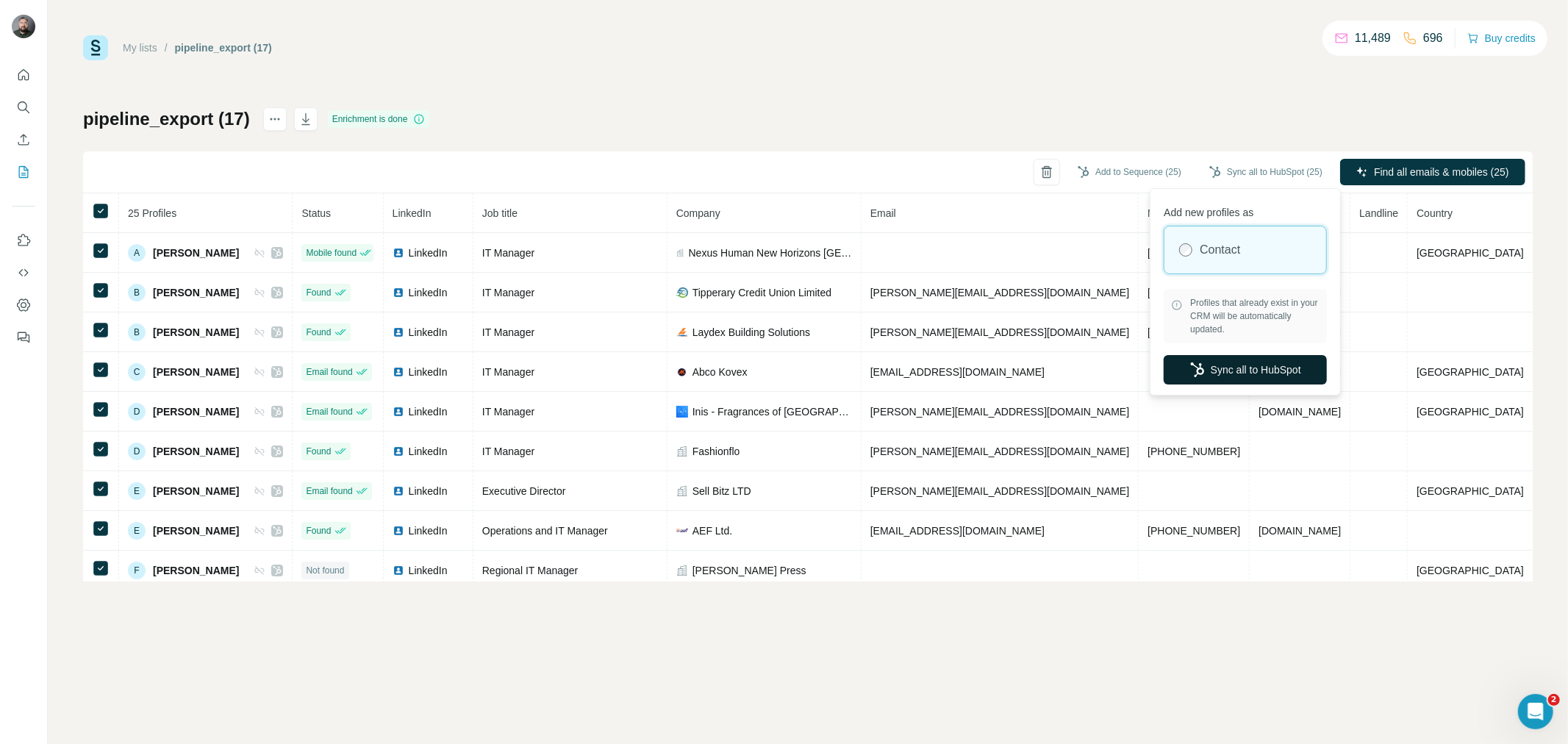
click at [1250, 379] on button "Sync all to HubSpot" at bounding box center [1244, 370] width 163 height 30
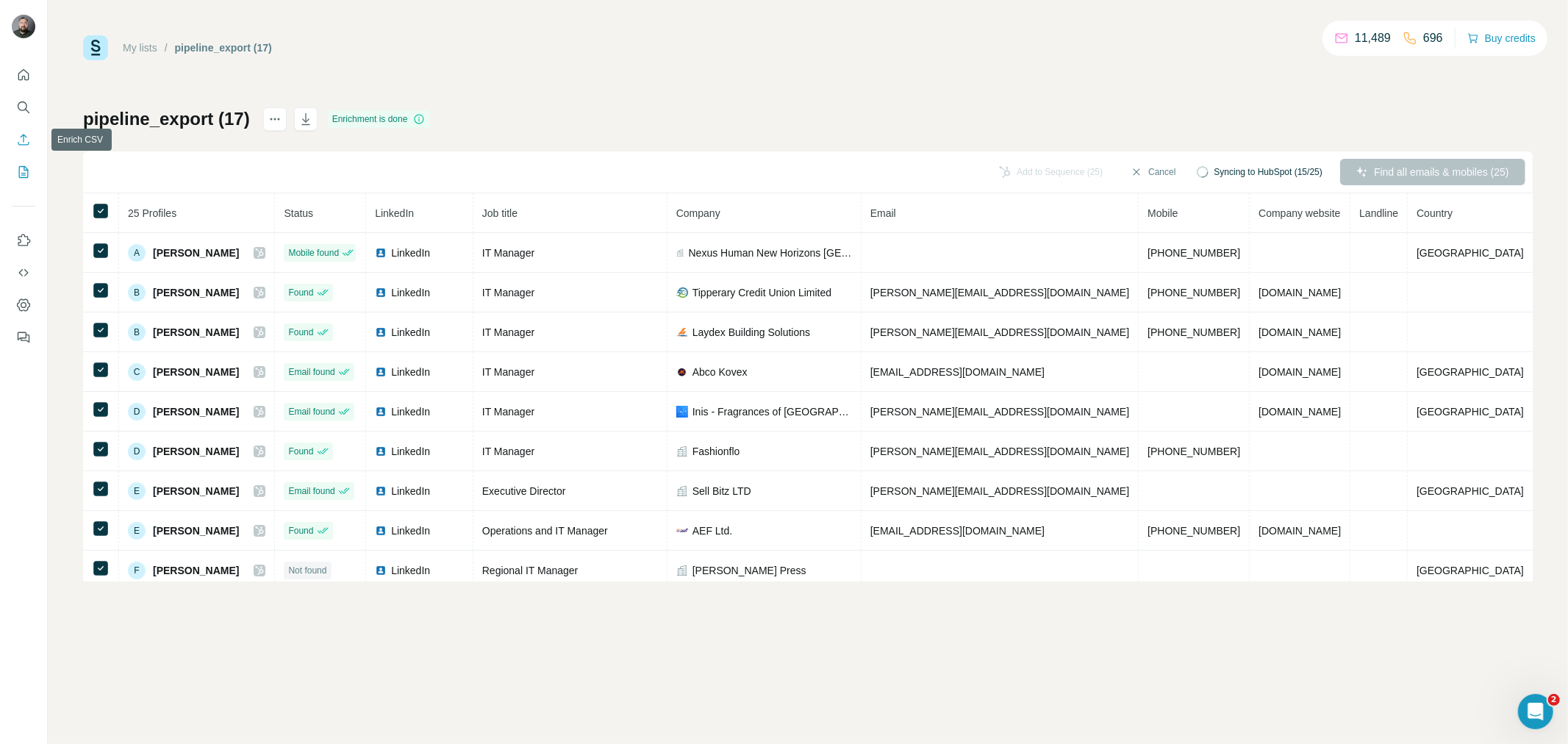
click at [20, 143] on icon "Enrich CSV" at bounding box center [24, 140] width 15 height 15
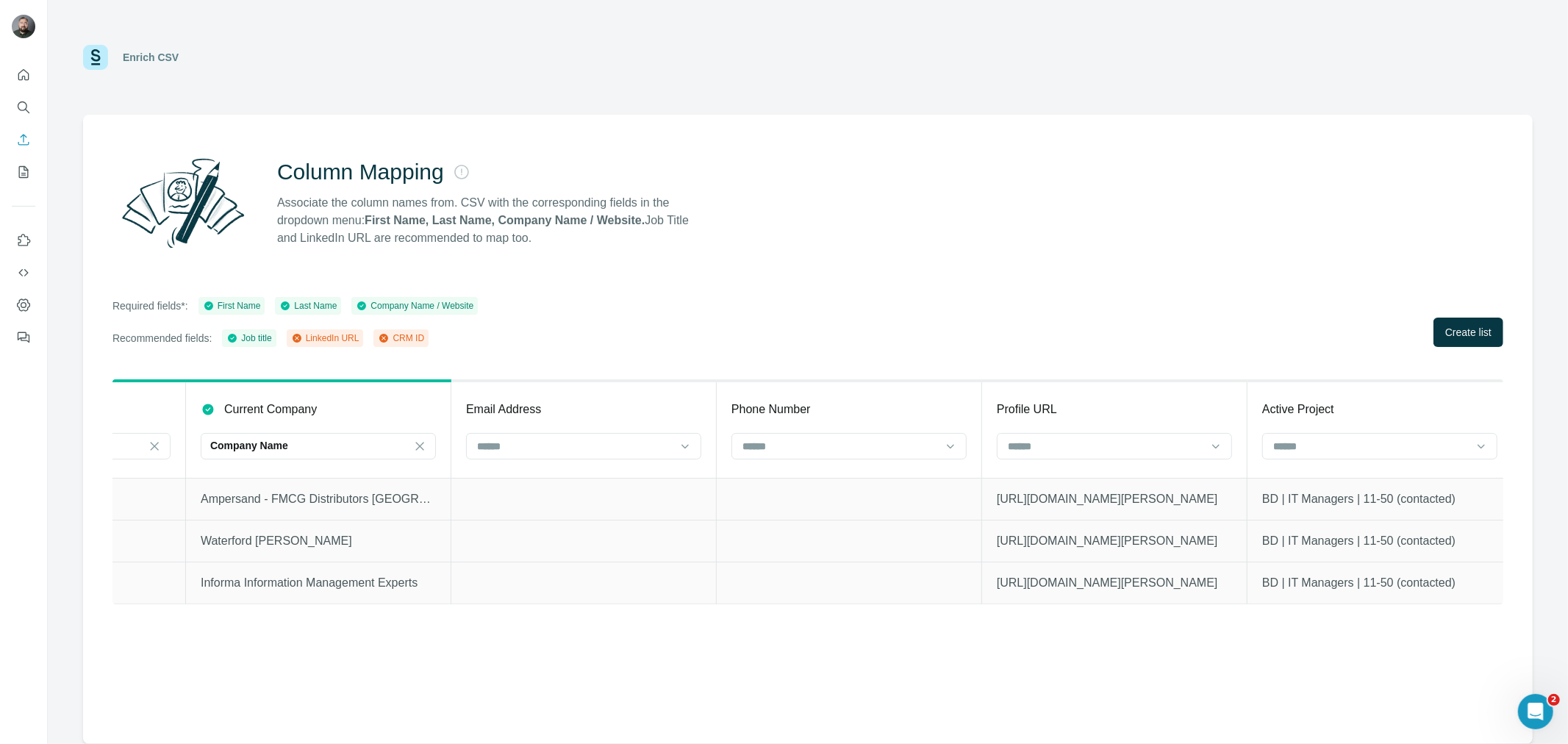
scroll to position [0, 1370]
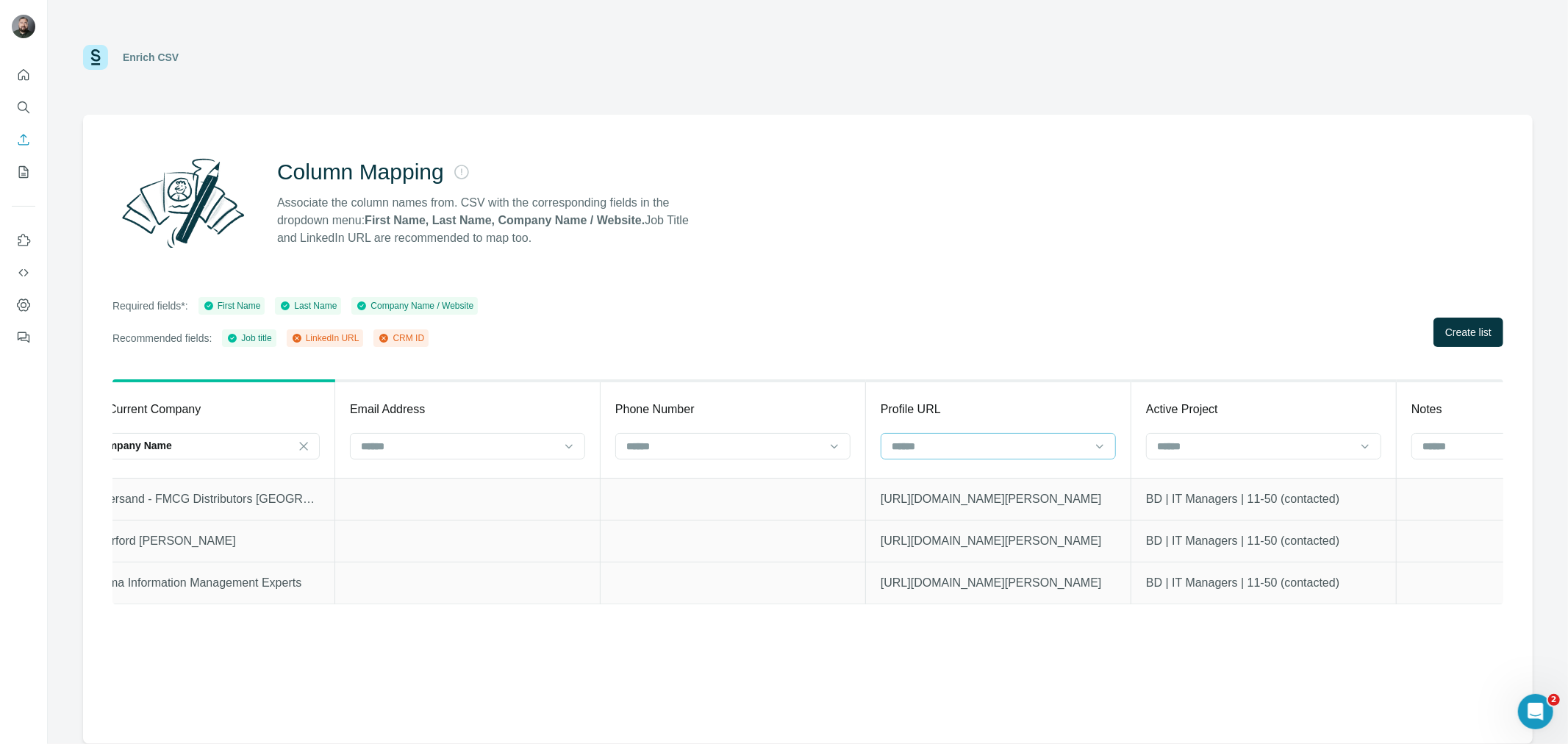
click at [1048, 444] on input at bounding box center [990, 447] width 199 height 17
click at [954, 508] on p "LinkedIn URL" at bounding box center [925, 505] width 63 height 15
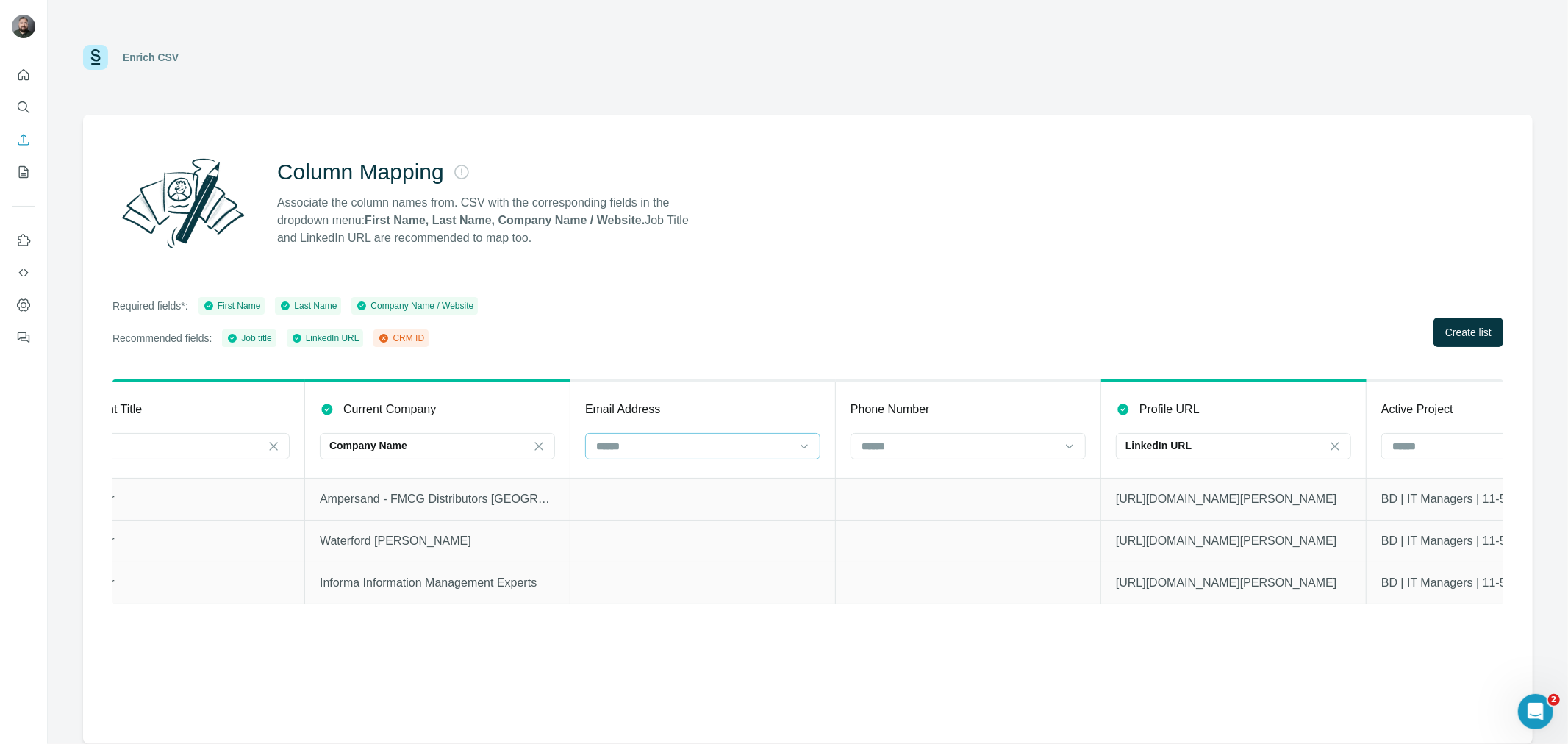
click at [636, 450] on input at bounding box center [694, 447] width 199 height 17
click at [619, 506] on p "CRM ID" at bounding box center [616, 505] width 36 height 15
click at [806, 445] on icon at bounding box center [804, 446] width 15 height 15
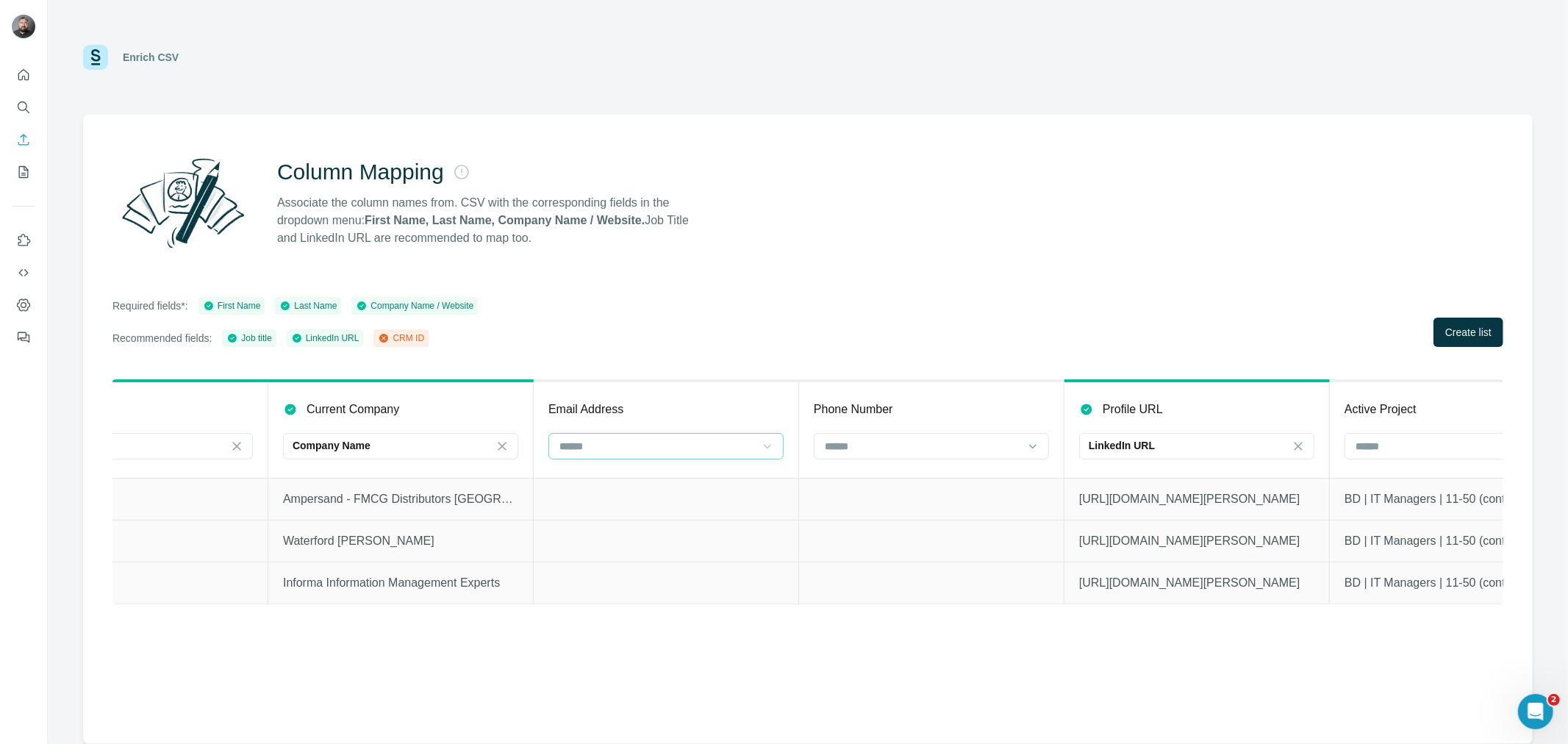
scroll to position [0, 1339]
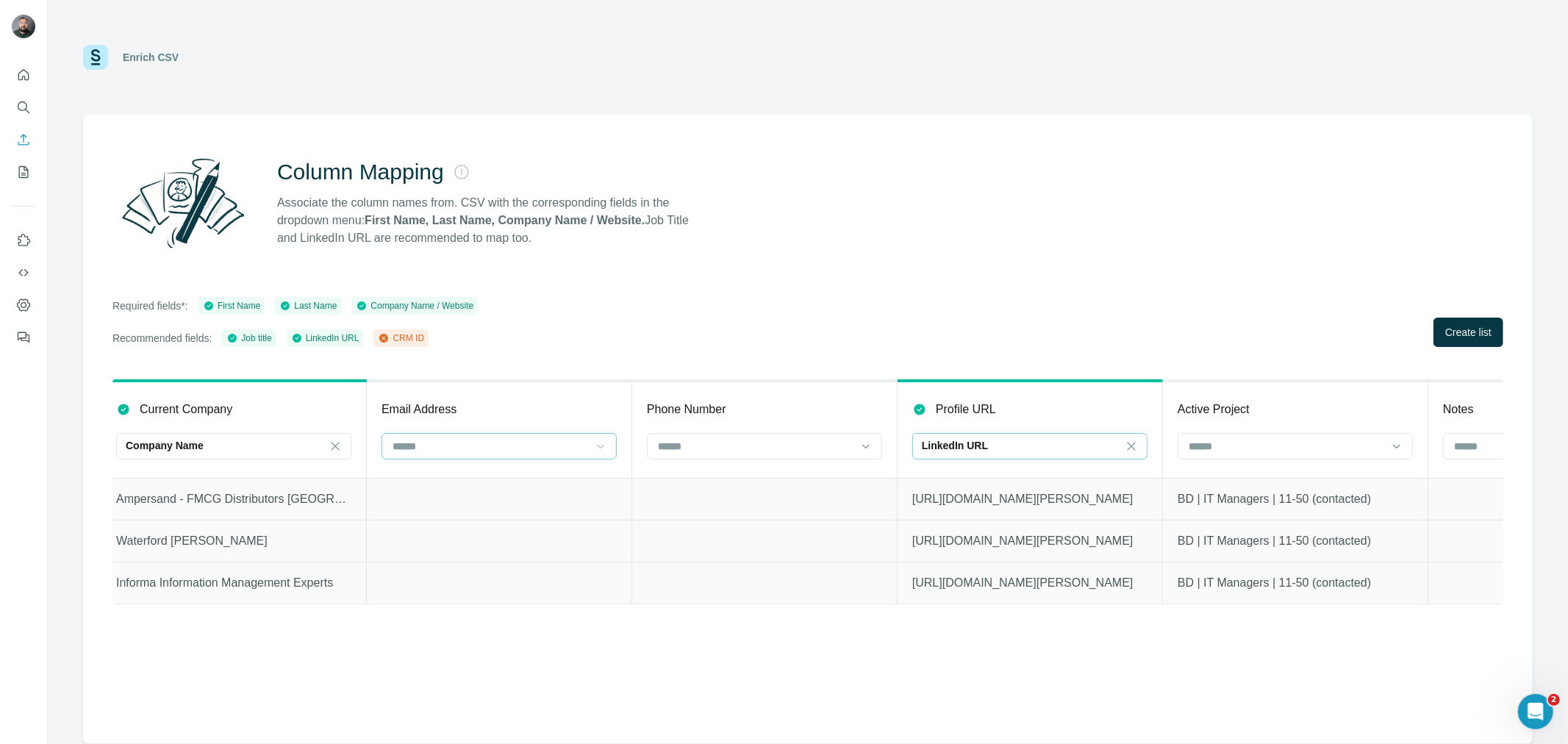
click at [999, 436] on div "LinkedIn URL" at bounding box center [1021, 446] width 199 height 25
click at [987, 475] on p "Company website" at bounding box center [966, 478] width 82 height 15
click at [1033, 444] on div "Company website" at bounding box center [1021, 446] width 199 height 15
click at [967, 481] on p "LinkedIn URL" at bounding box center [957, 478] width 63 height 15
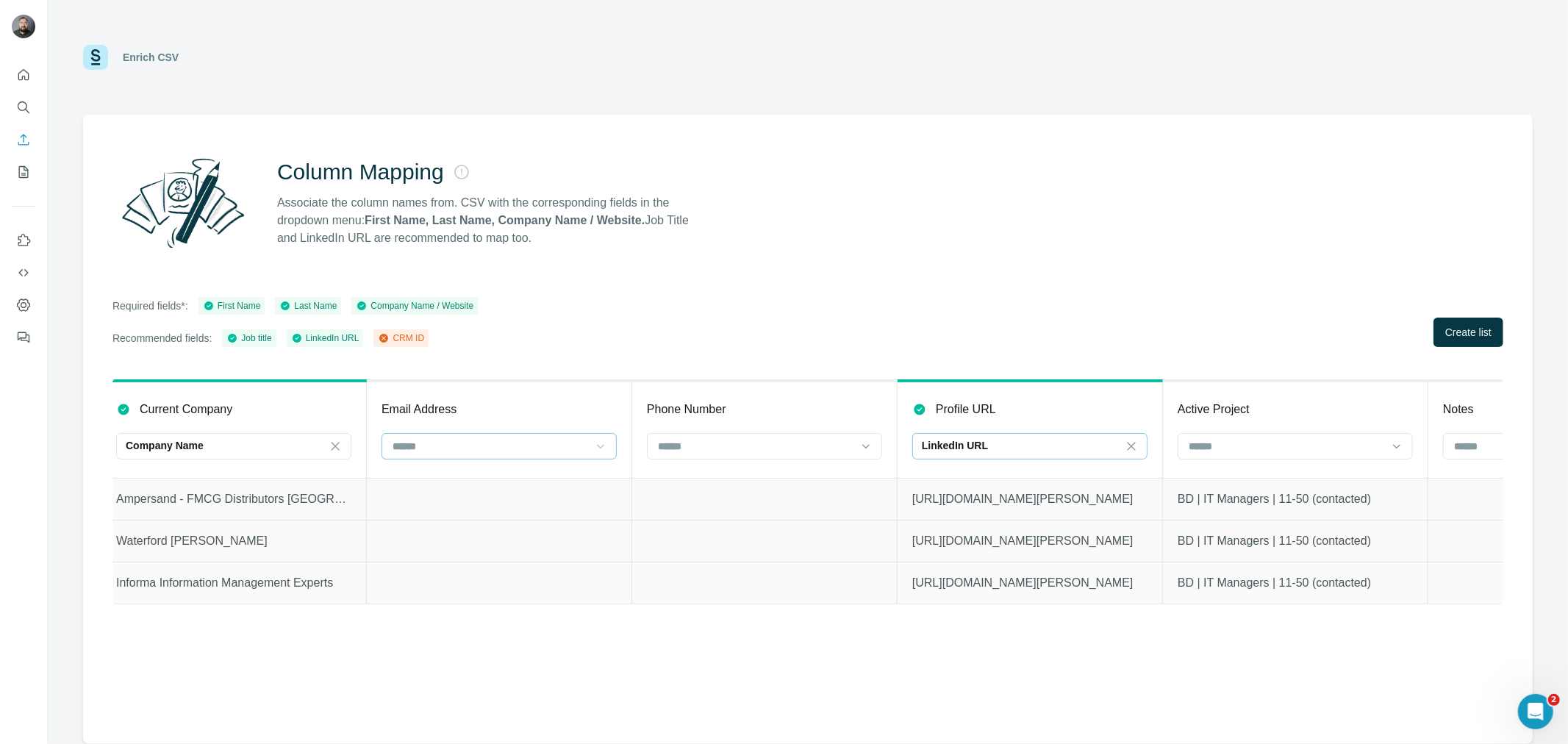
click at [547, 439] on input at bounding box center [491, 447] width 199 height 17
click at [451, 508] on div "CRM ID" at bounding box center [500, 505] width 210 height 15
click at [1472, 333] on span "Create list" at bounding box center [1469, 333] width 46 height 15
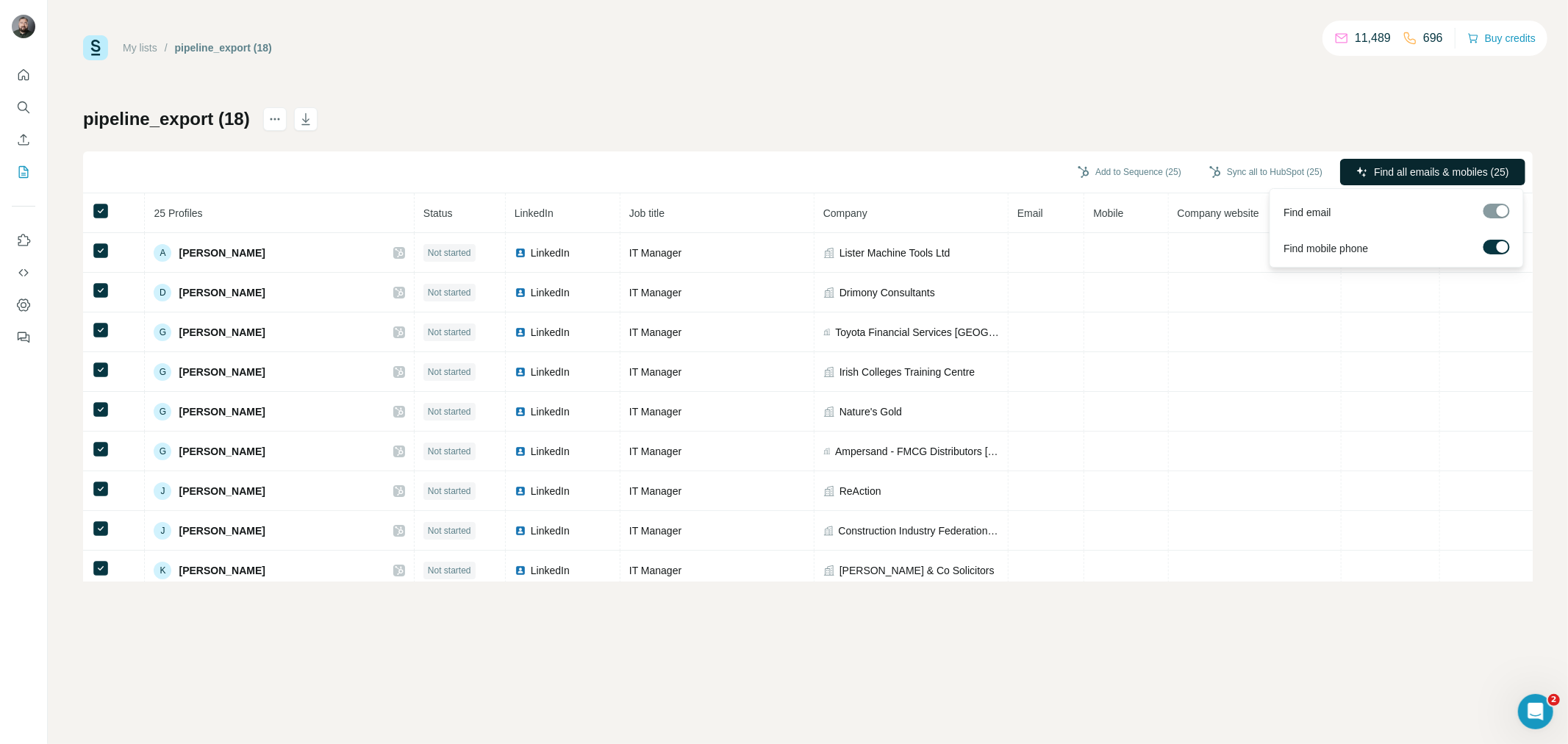
click at [1449, 175] on span "Find all emails & mobiles (25)" at bounding box center [1441, 172] width 135 height 15
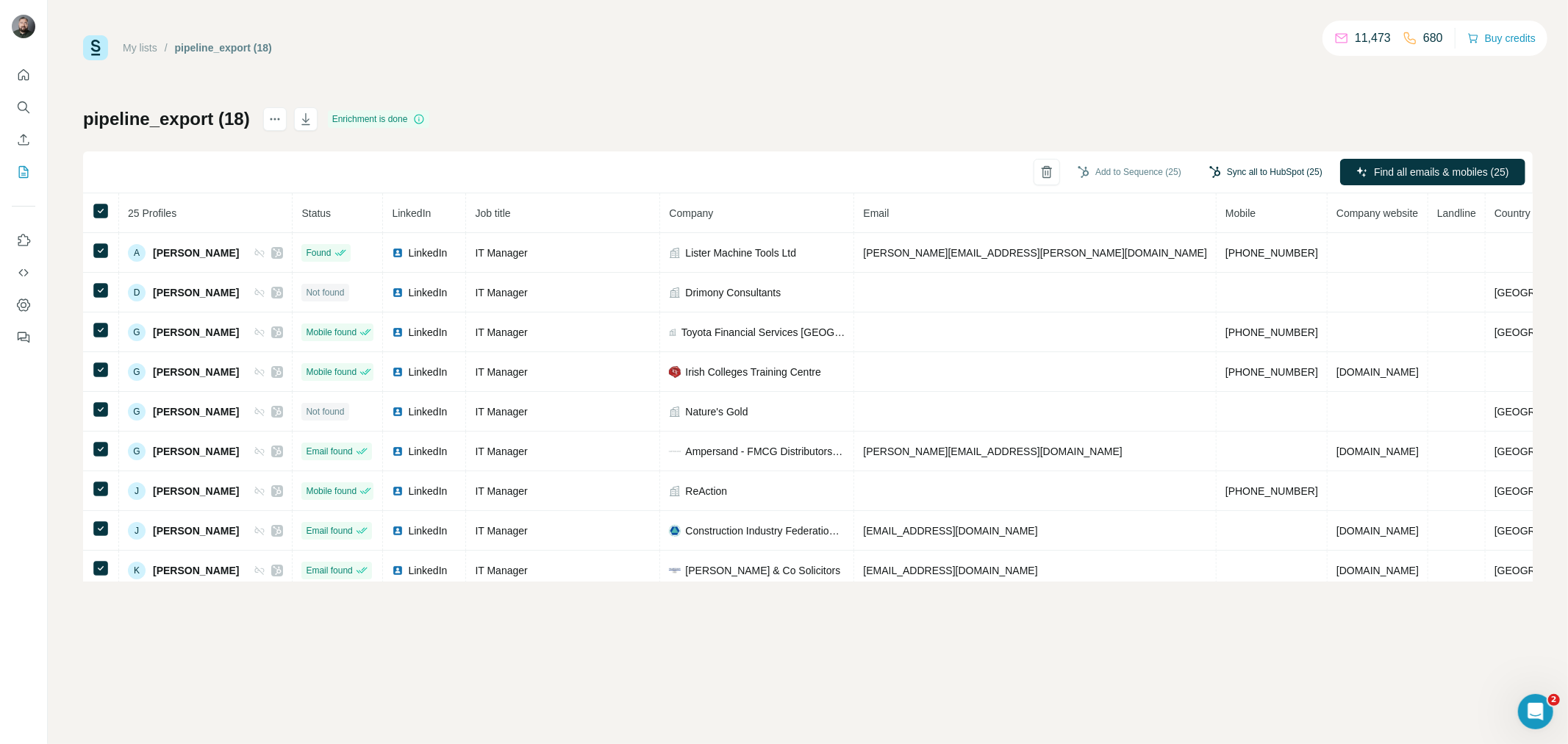
click at [1267, 172] on button "Sync all to HubSpot (25)" at bounding box center [1266, 172] width 134 height 22
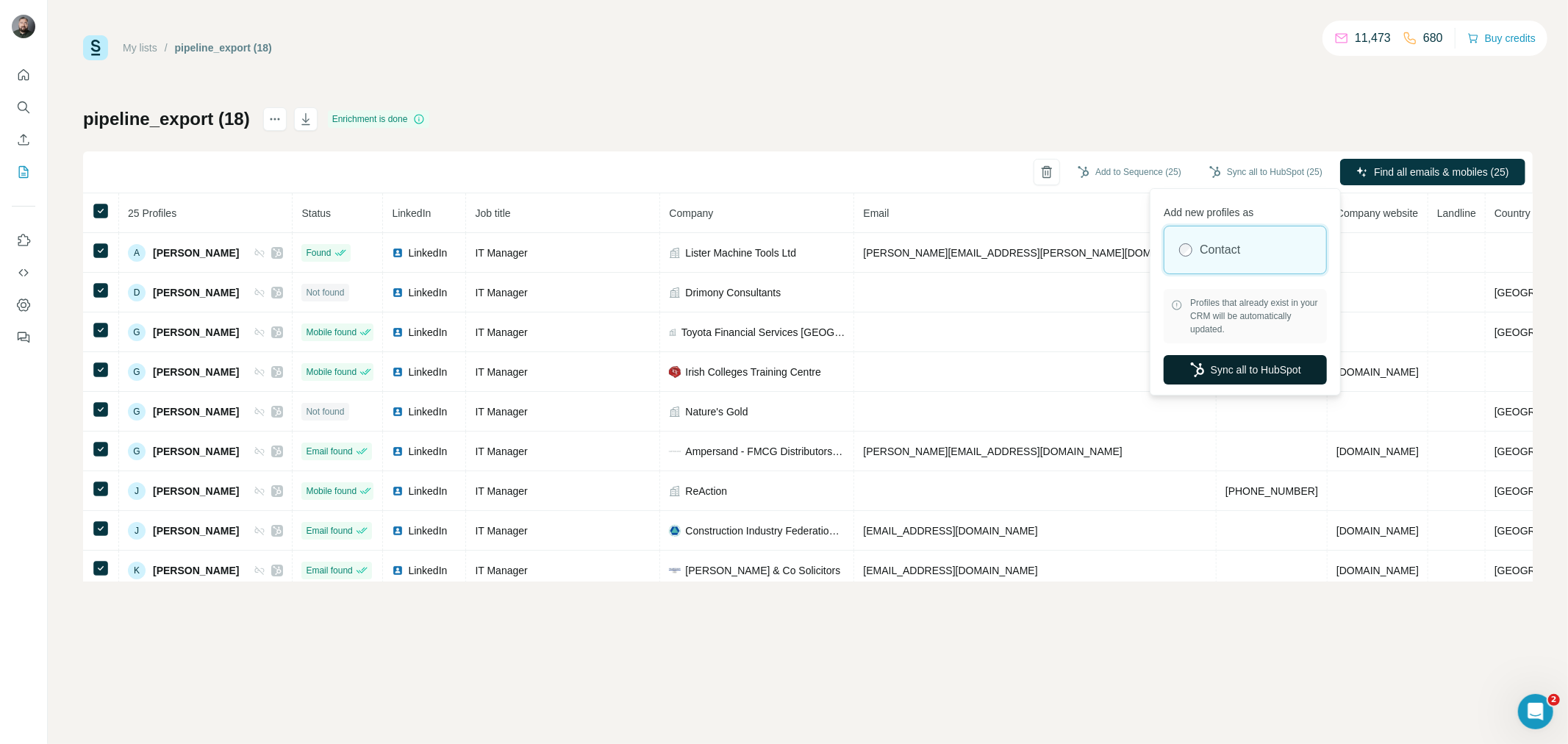
click at [1230, 365] on button "Sync all to HubSpot" at bounding box center [1244, 370] width 163 height 30
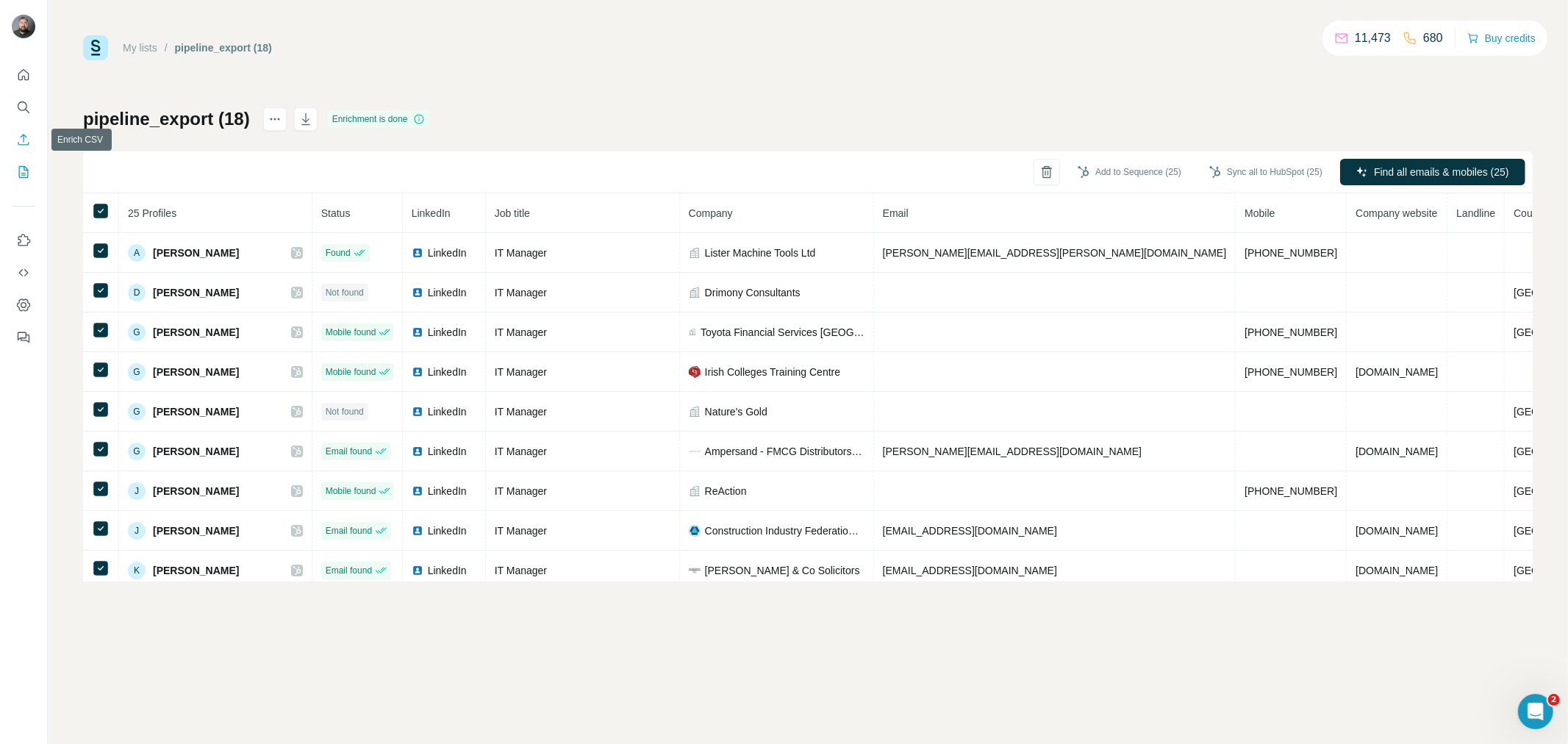
click at [25, 133] on icon "Enrich CSV" at bounding box center [24, 140] width 15 height 15
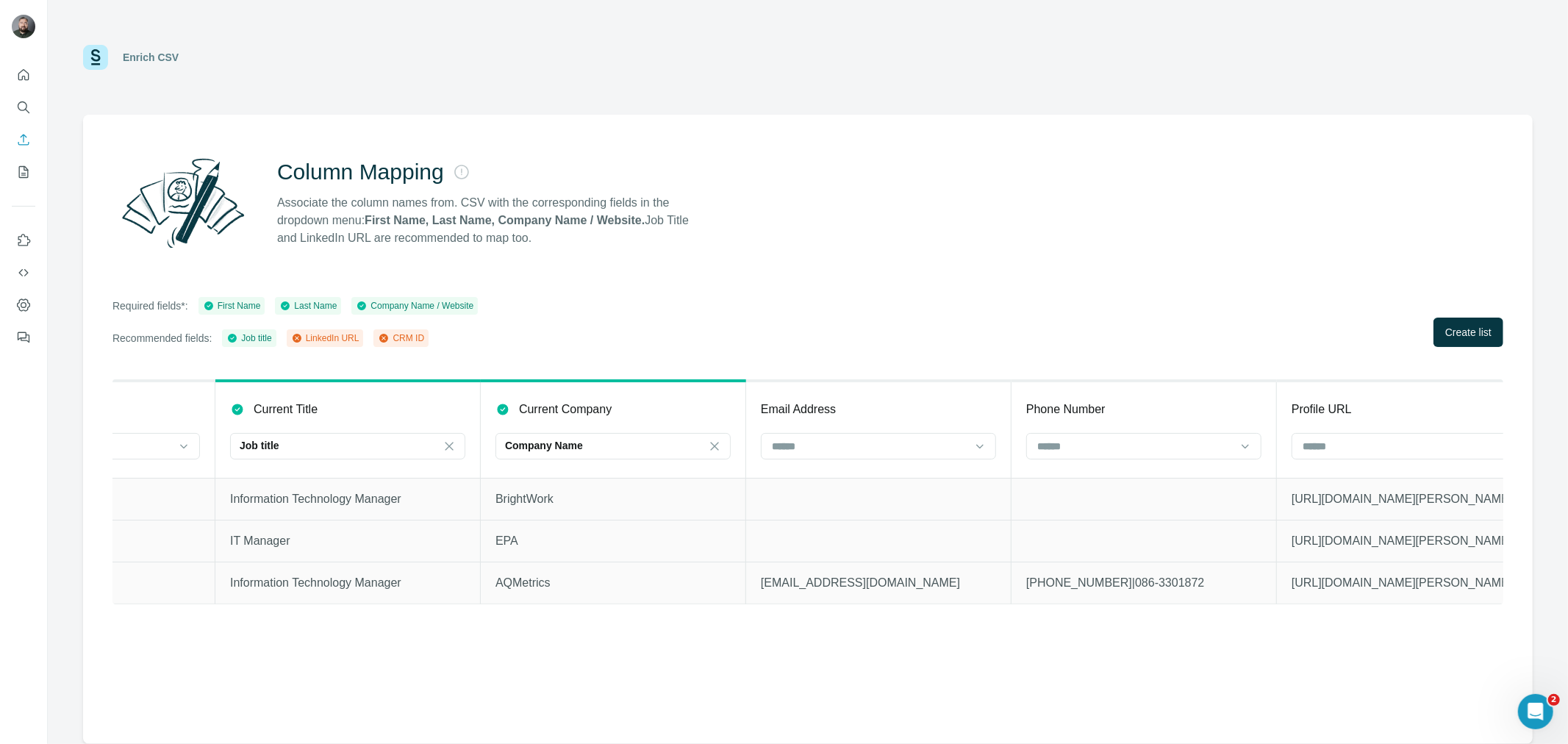
scroll to position [0, 985]
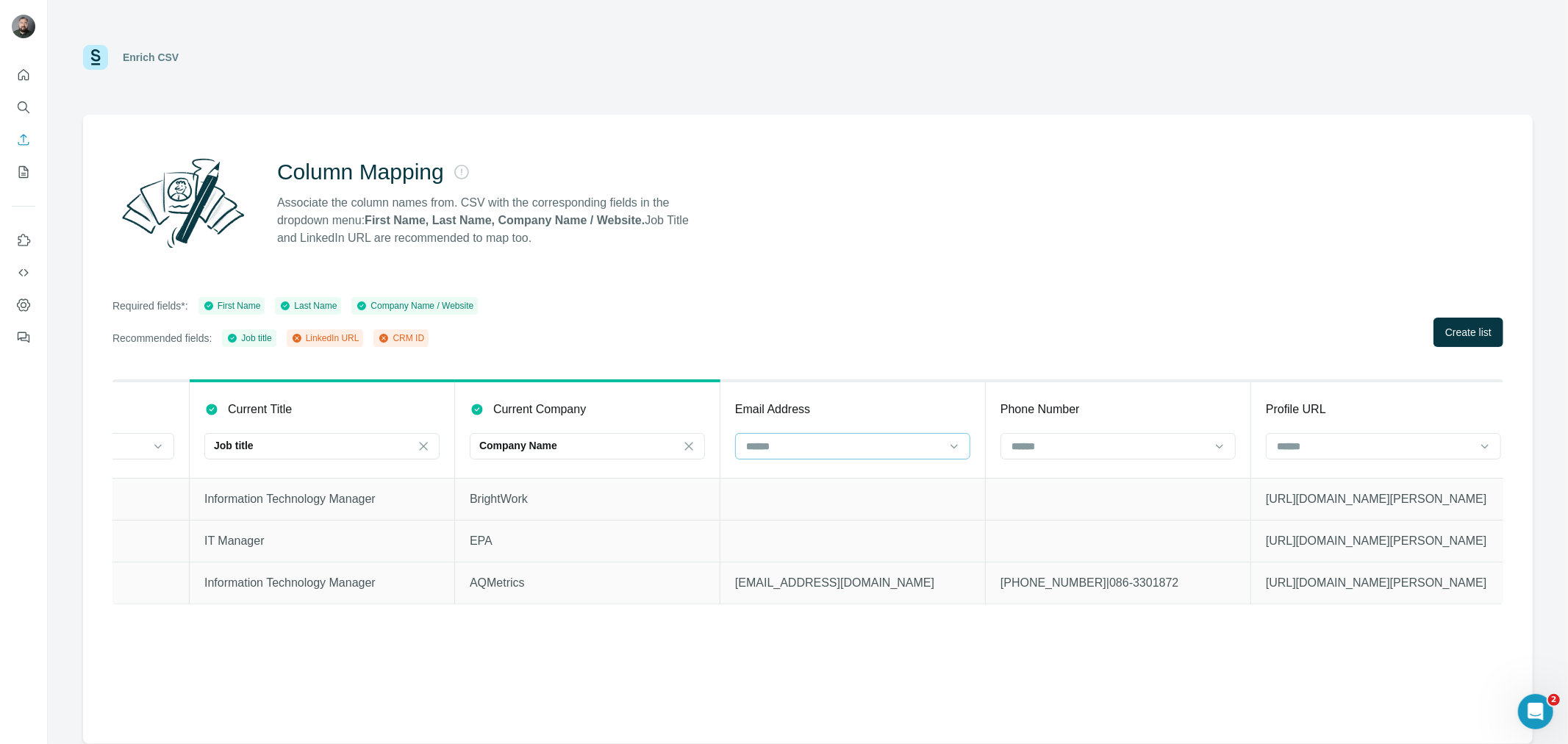
click at [869, 454] on div at bounding box center [844, 446] width 199 height 25
click at [817, 530] on div "CRM ID" at bounding box center [853, 531] width 210 height 15
click at [1365, 439] on input at bounding box center [1374, 447] width 199 height 17
click at [1316, 508] on p "LinkedIn URL" at bounding box center [1311, 505] width 63 height 15
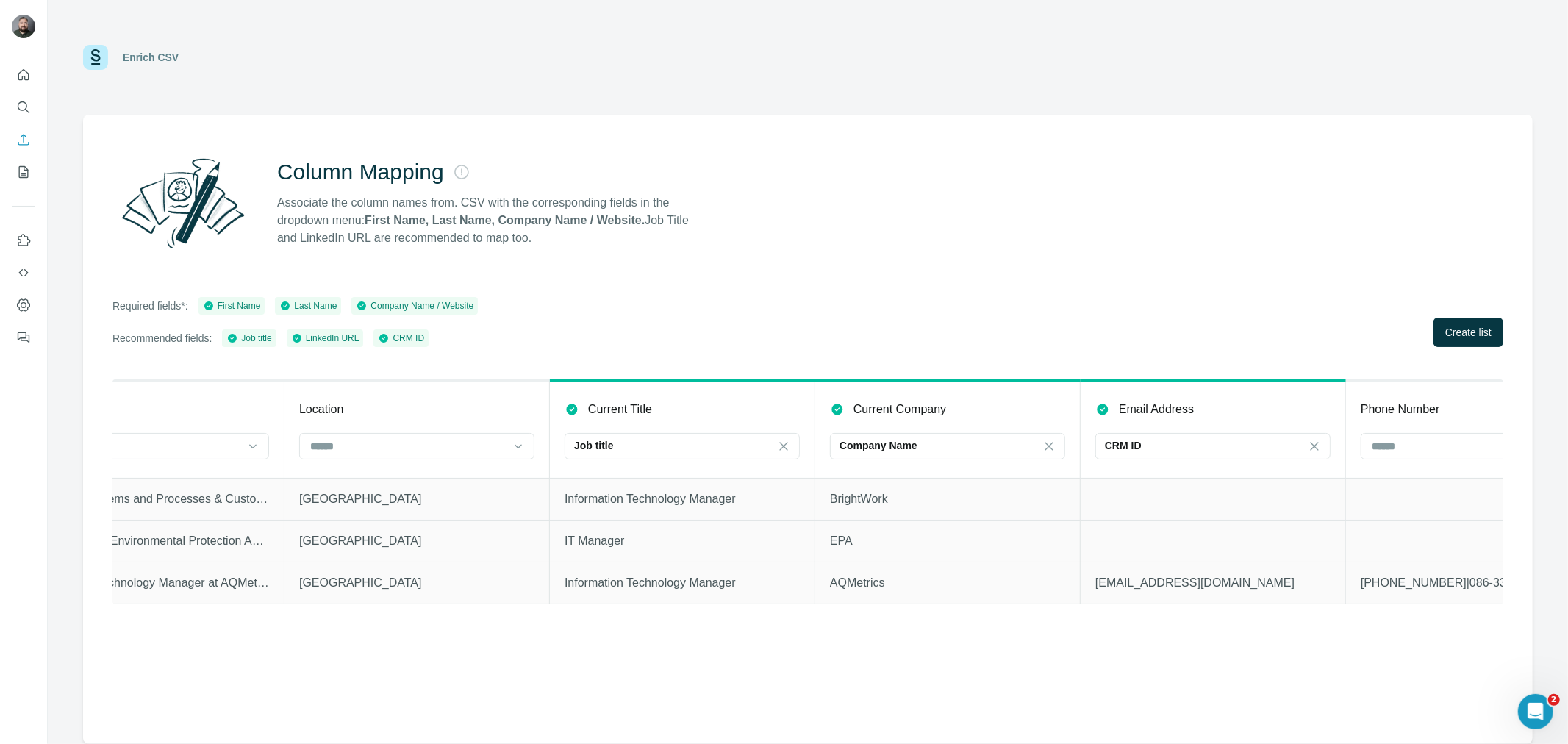
scroll to position [0, 0]
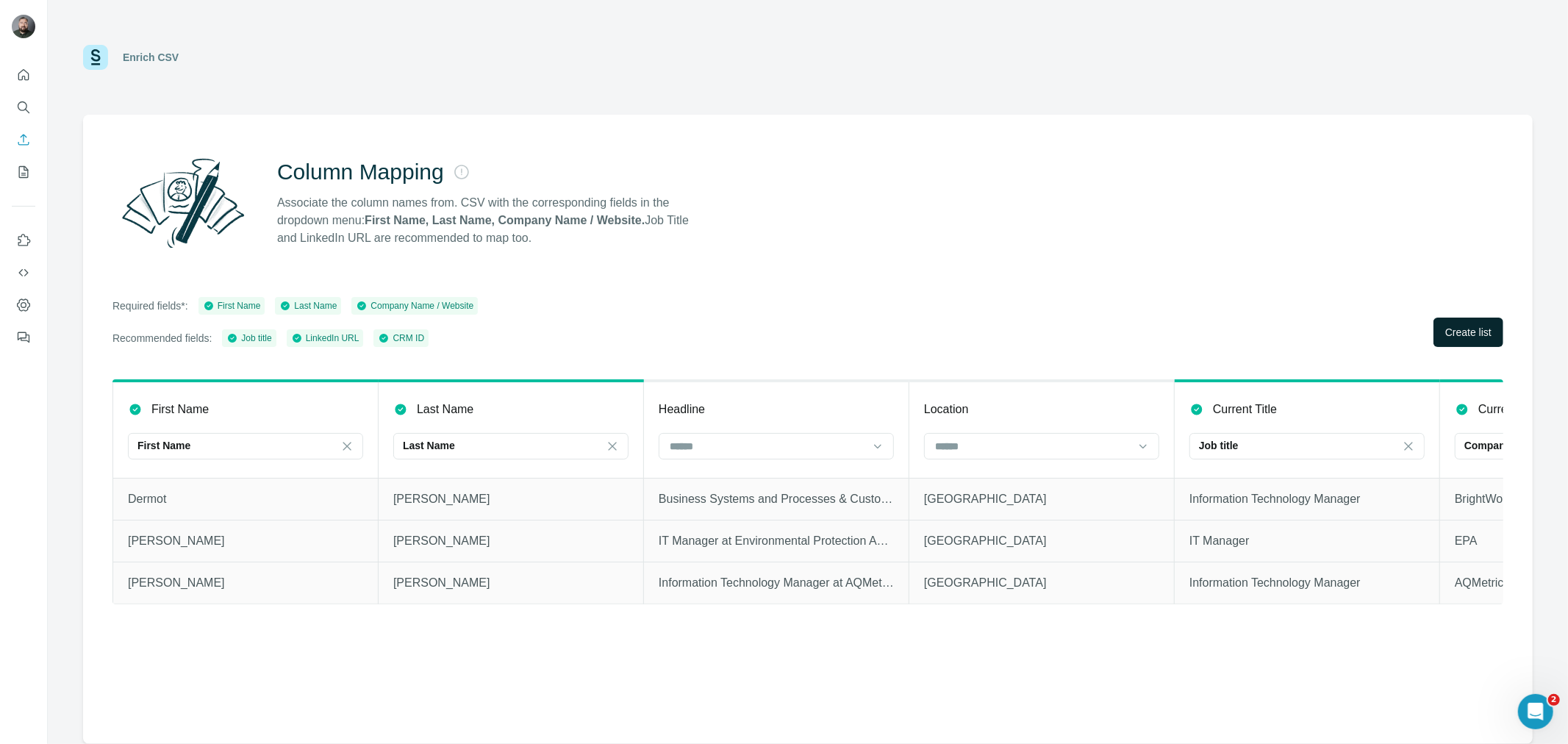
click at [1489, 338] on span "Create list" at bounding box center [1469, 333] width 46 height 15
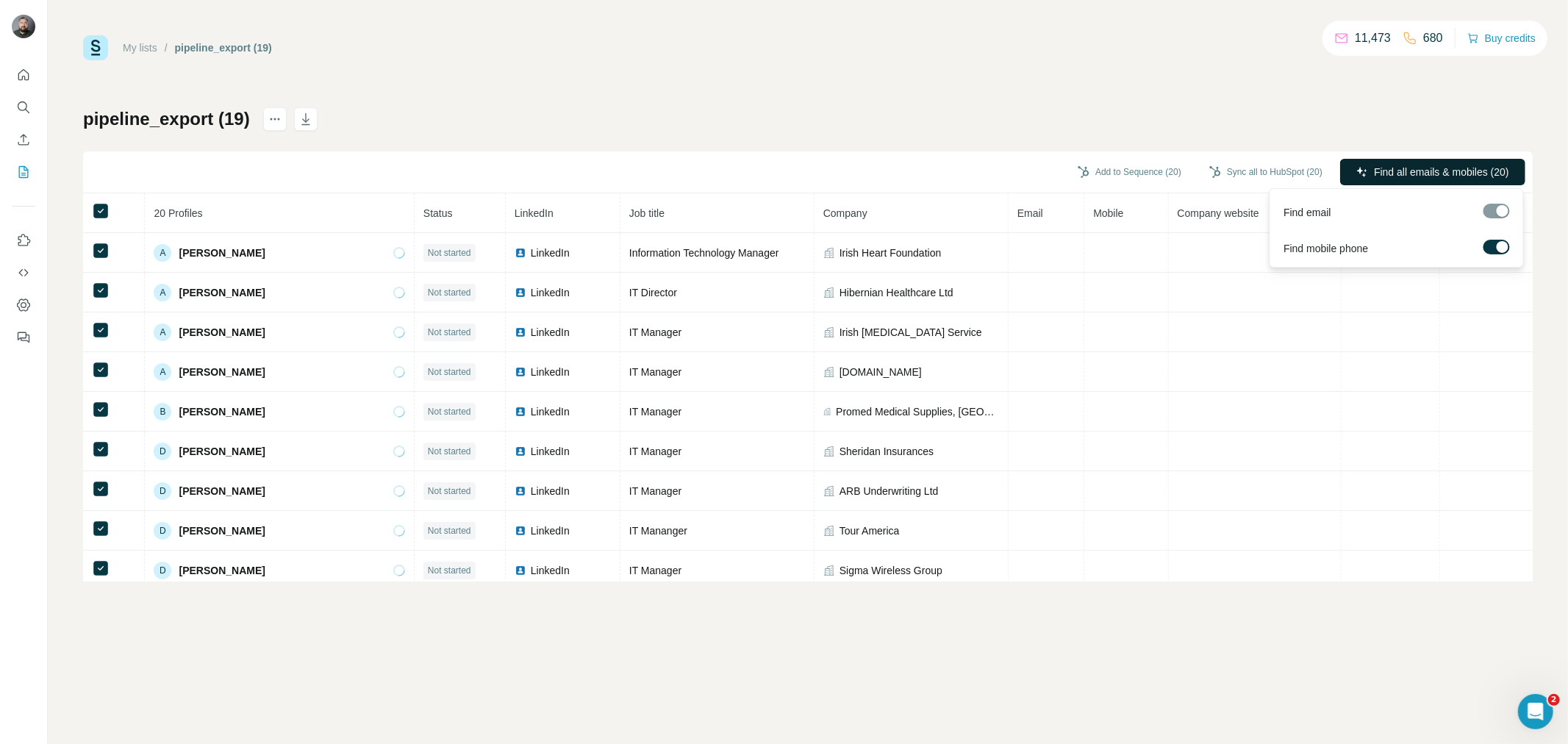
click at [1389, 170] on span "Find all emails & mobiles (20)" at bounding box center [1441, 172] width 135 height 15
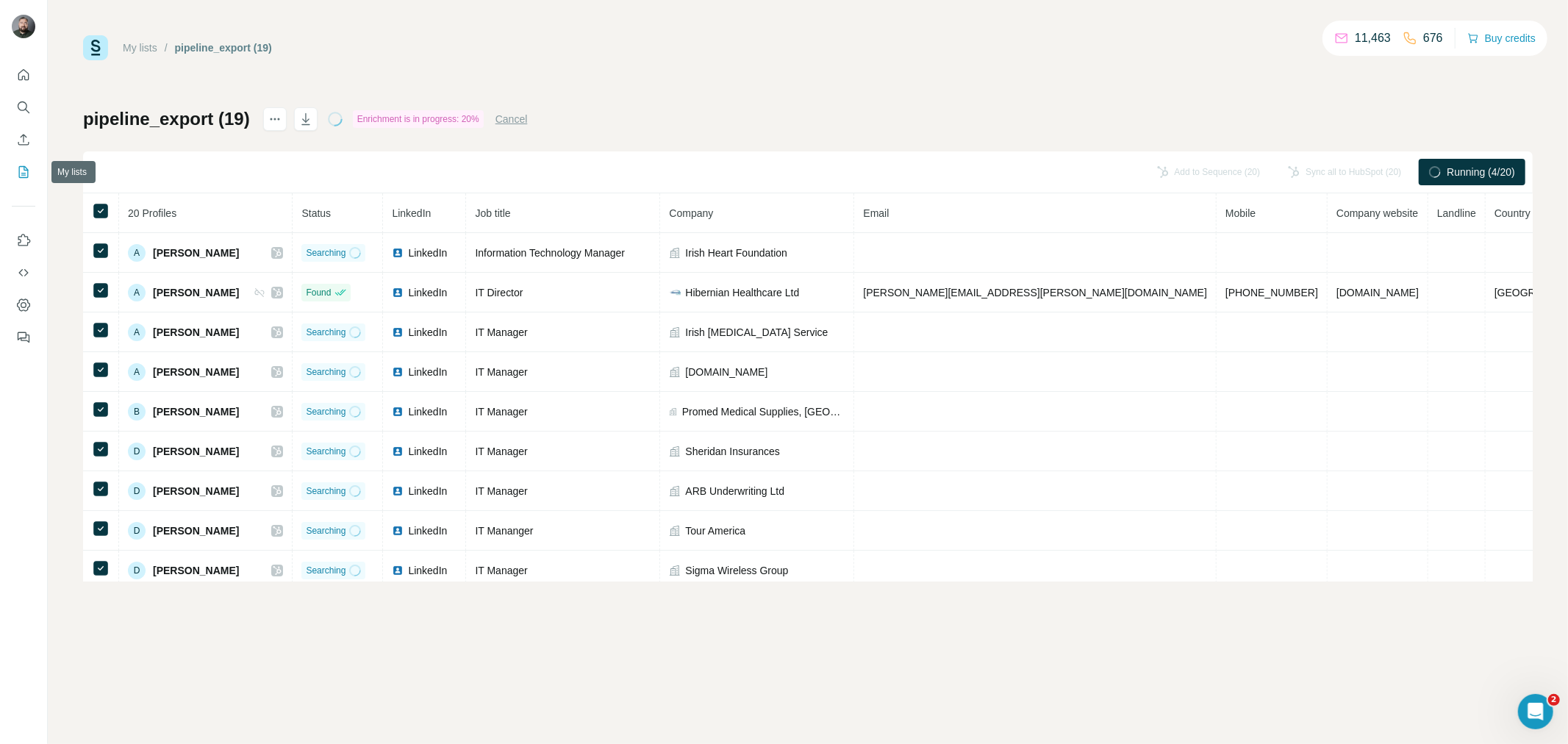
click at [19, 171] on icon "My lists" at bounding box center [24, 172] width 10 height 12
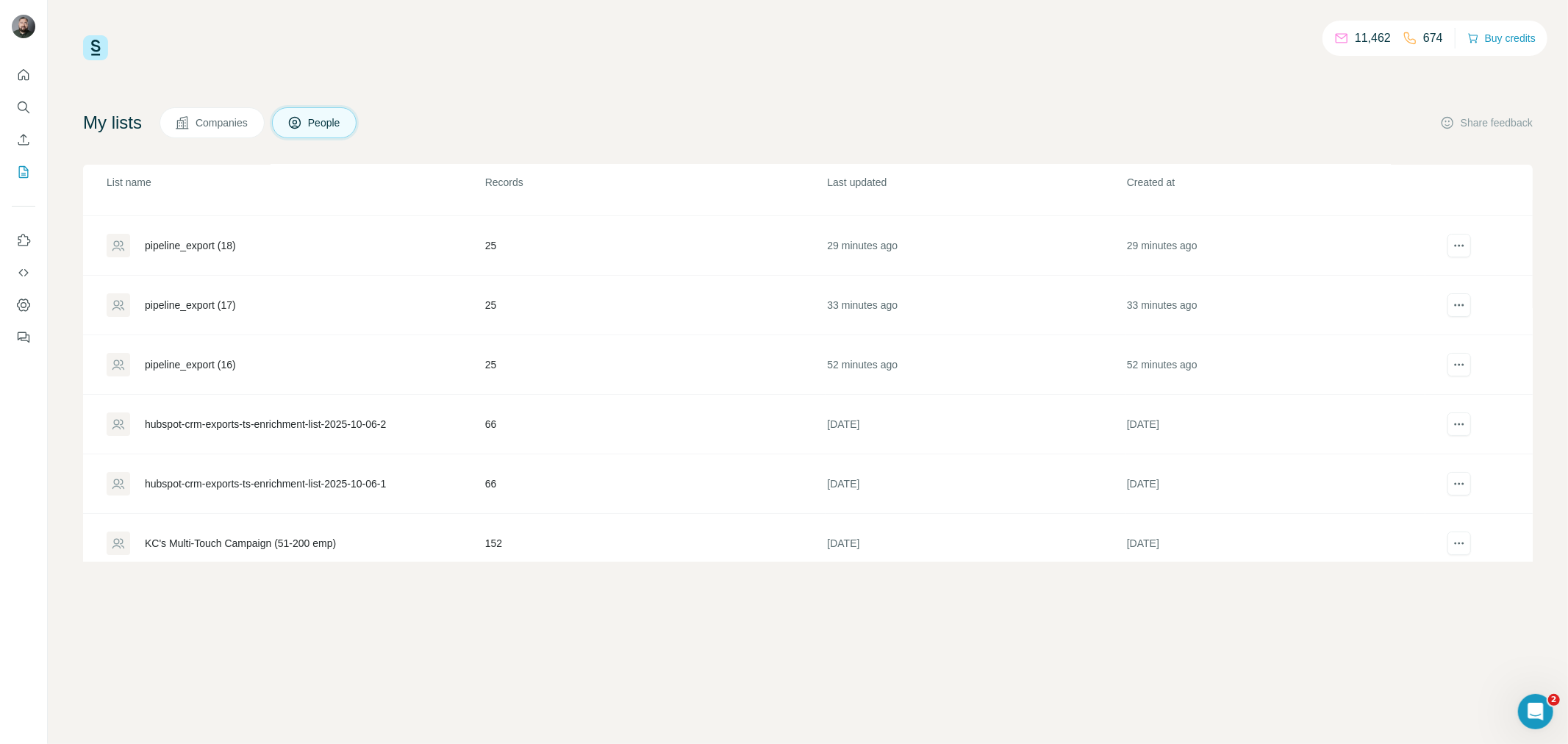
scroll to position [82, 0]
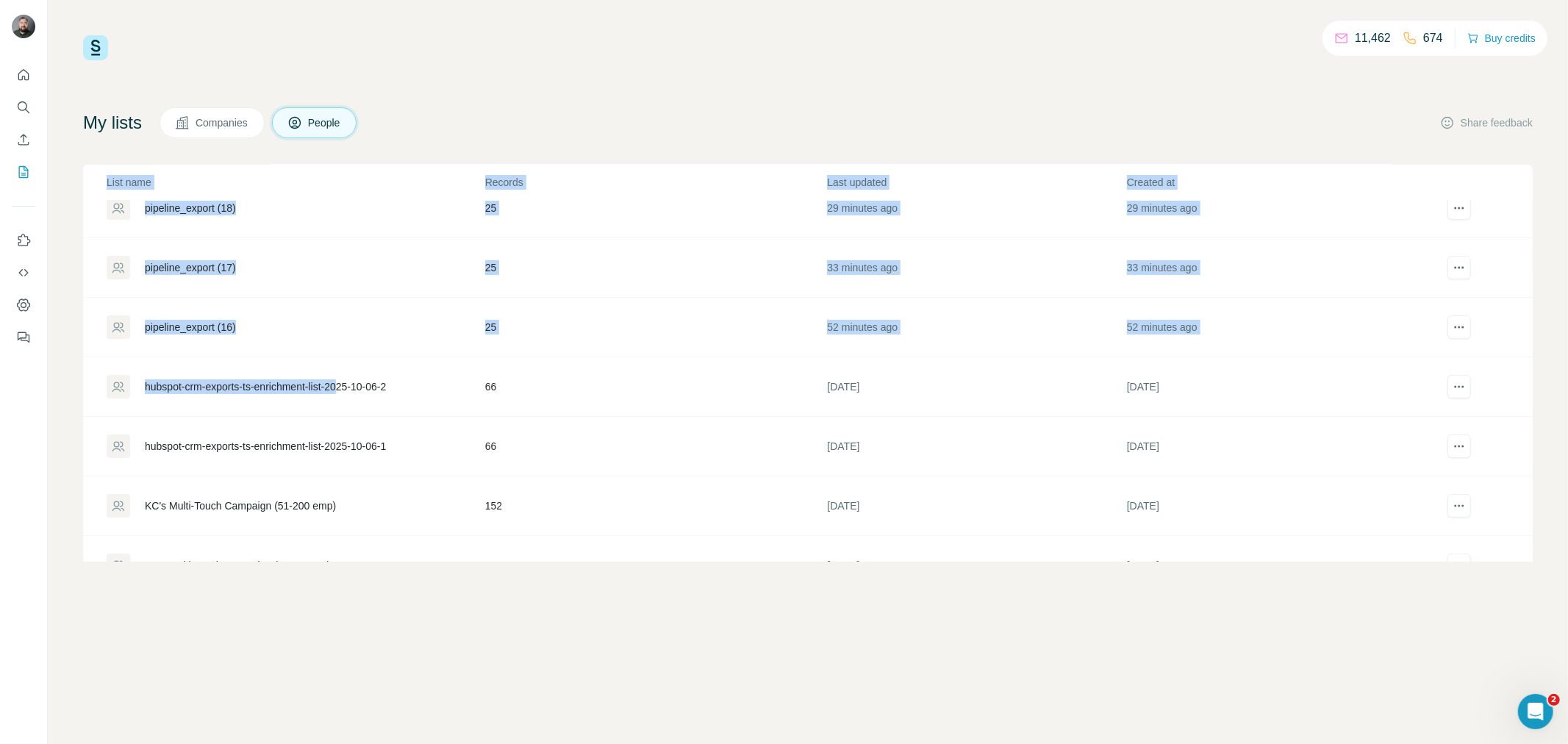
drag, startPoint x: 359, startPoint y: 386, endPoint x: 1449, endPoint y: 297, distance: 1093.6
click at [1567, 290] on html "11,462 674 Buy credits My lists Companies People Share feedback List name Recor…" at bounding box center [784, 372] width 1568 height 744
click at [334, 392] on div "hubspot-crm-exports-ts-enrichment-list-2025-10-06-2" at bounding box center [265, 386] width 241 height 15
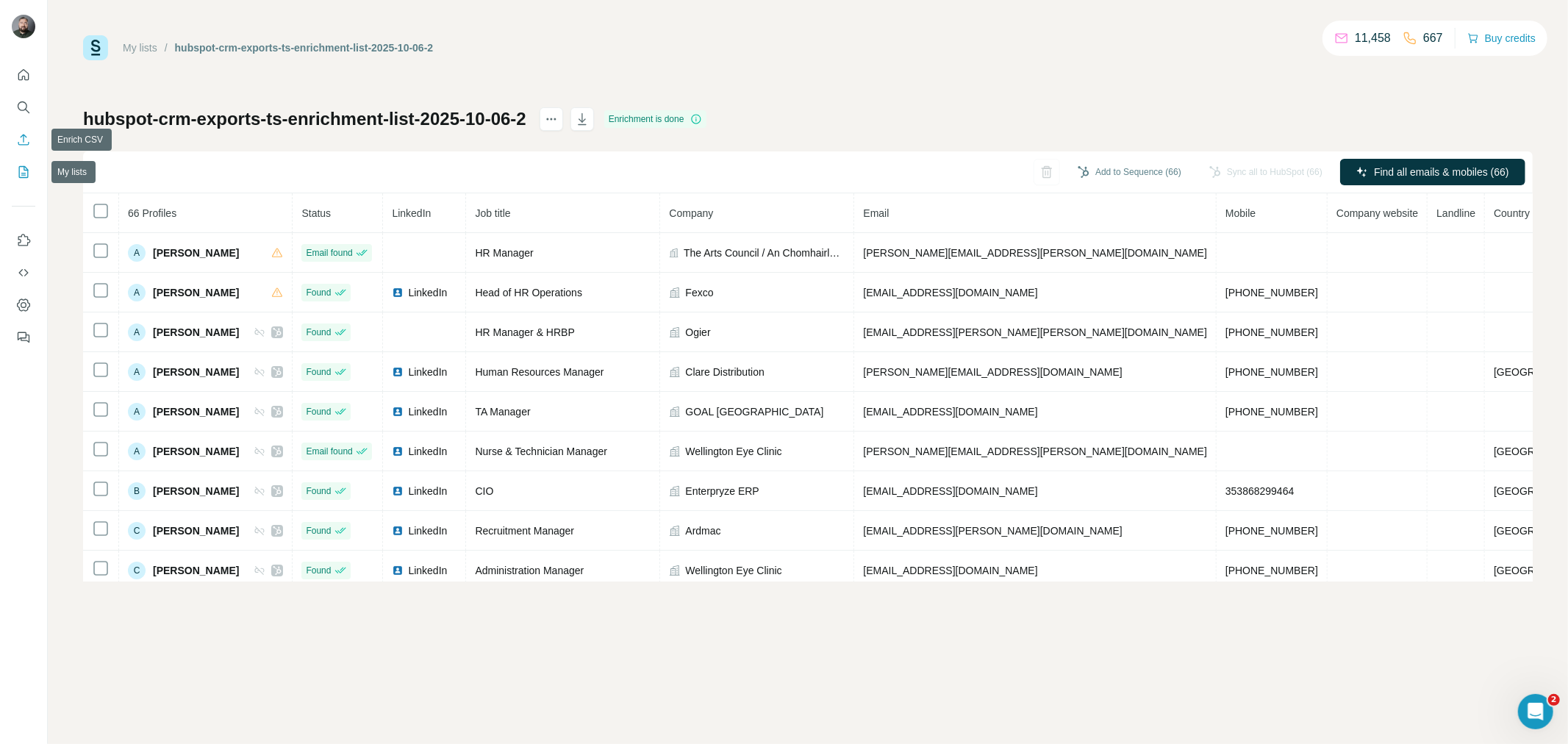
click at [24, 142] on icon "Enrich CSV" at bounding box center [24, 140] width 15 height 15
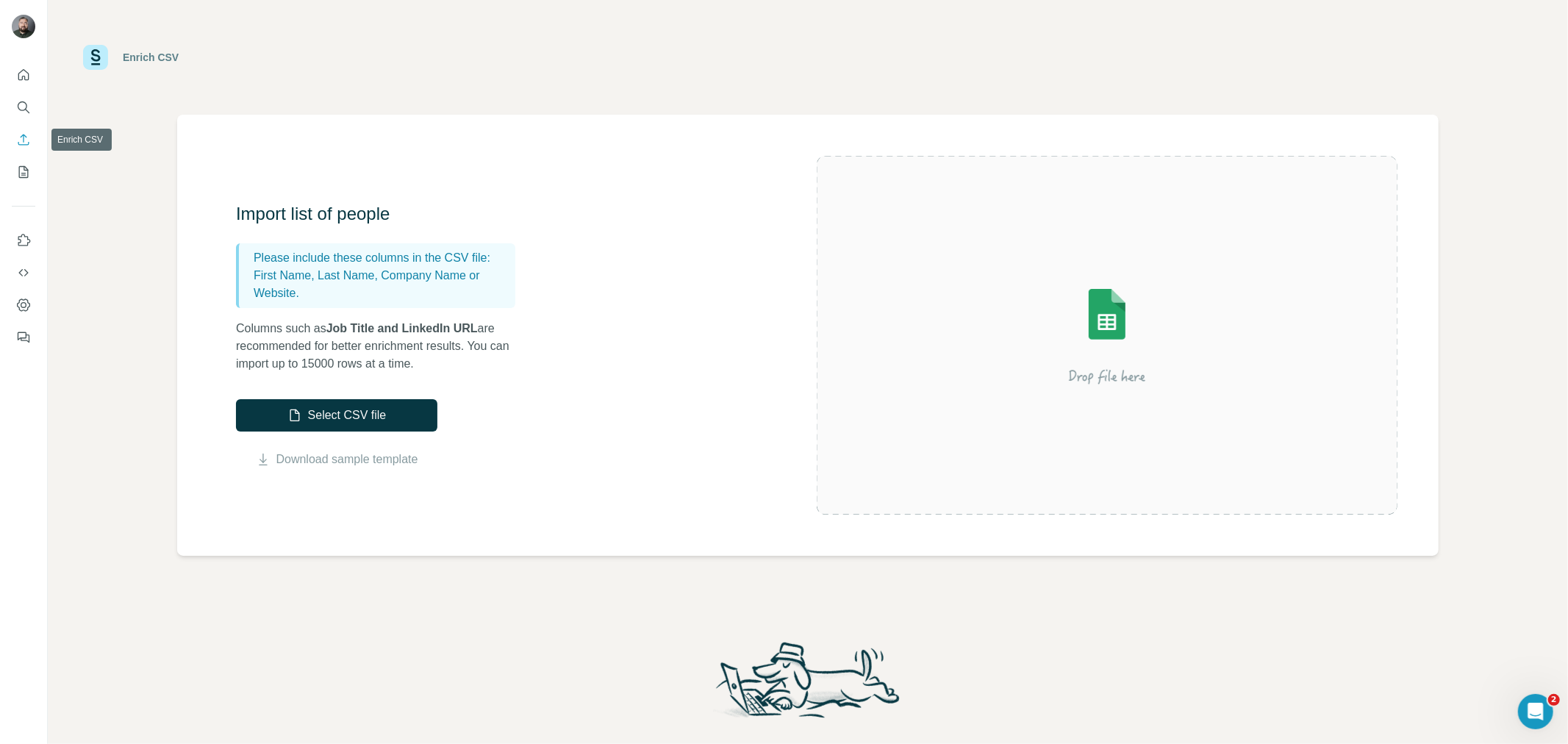
click at [31, 147] on button "Enrich CSV" at bounding box center [23, 140] width 23 height 26
click at [15, 170] on button "My lists" at bounding box center [23, 172] width 23 height 26
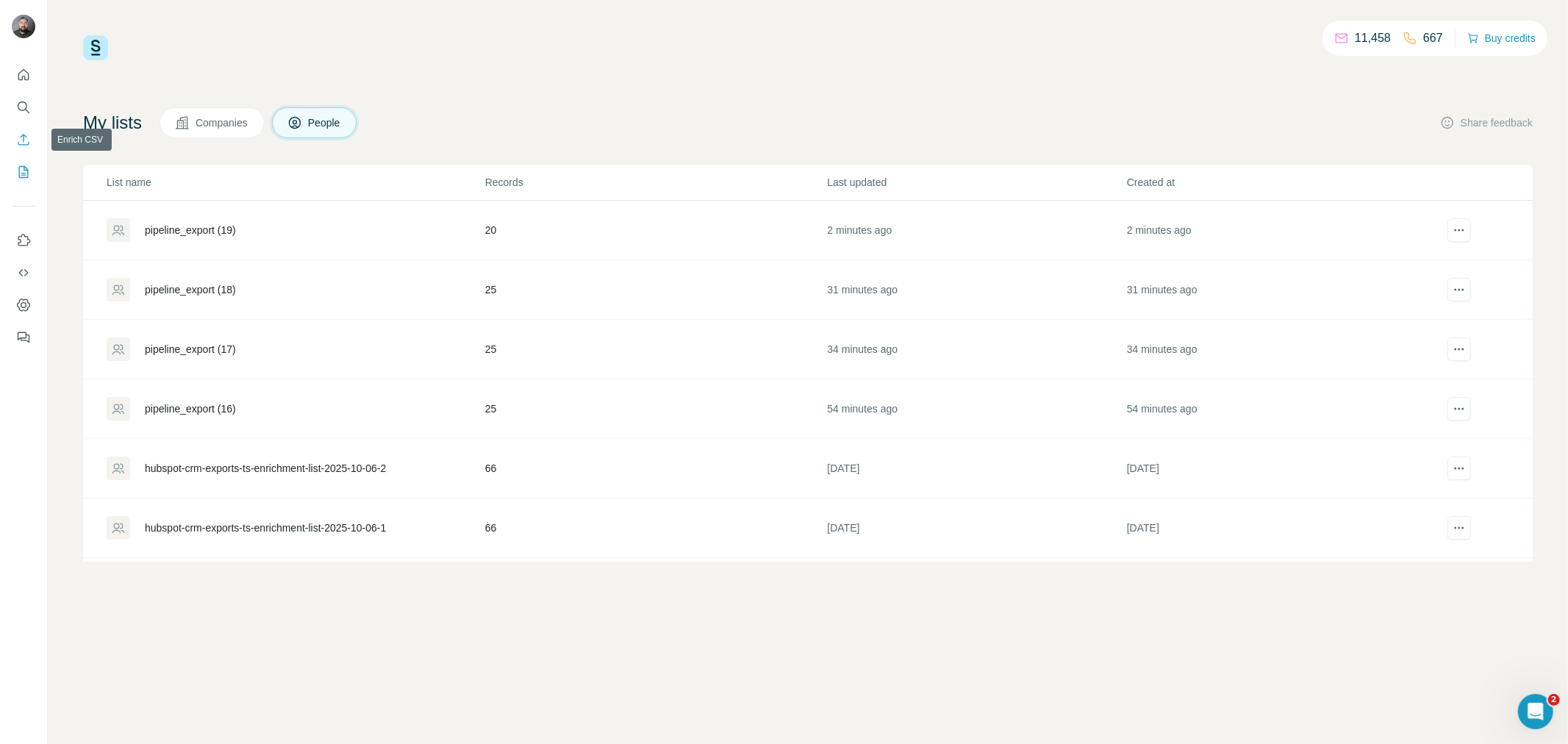
click at [22, 142] on icon "Enrich CSV" at bounding box center [24, 140] width 15 height 15
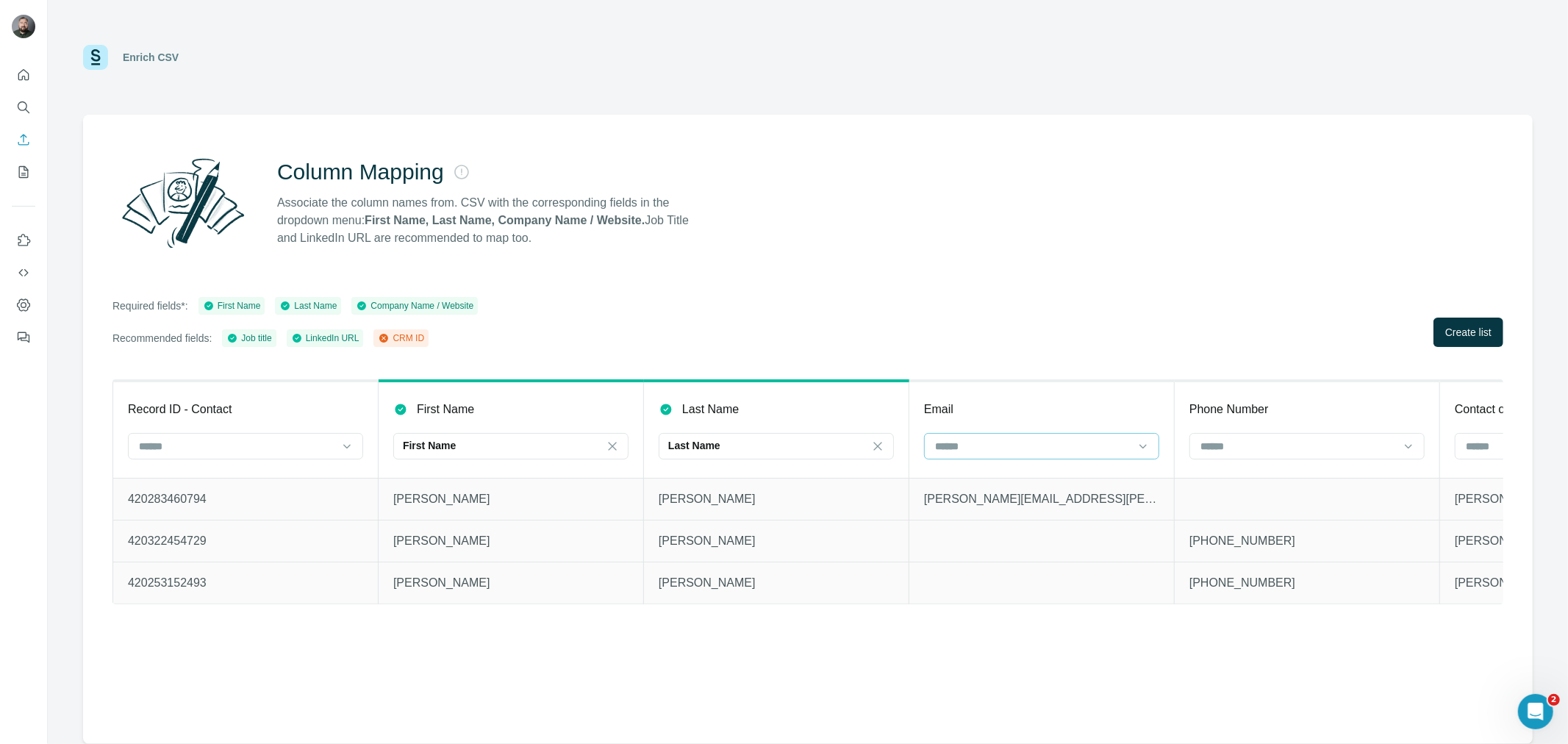
click at [1031, 446] on input at bounding box center [1033, 447] width 199 height 17
click at [1019, 484] on div "CRM ID" at bounding box center [1043, 478] width 210 height 15
click at [298, 450] on input at bounding box center [237, 447] width 199 height 17
click at [774, 289] on div "Column Mapping Associate the column names from. CSV with the corresponding fiel…" at bounding box center [808, 430] width 1450 height 630
click at [1107, 451] on div "CRM ID" at bounding box center [1033, 446] width 199 height 15
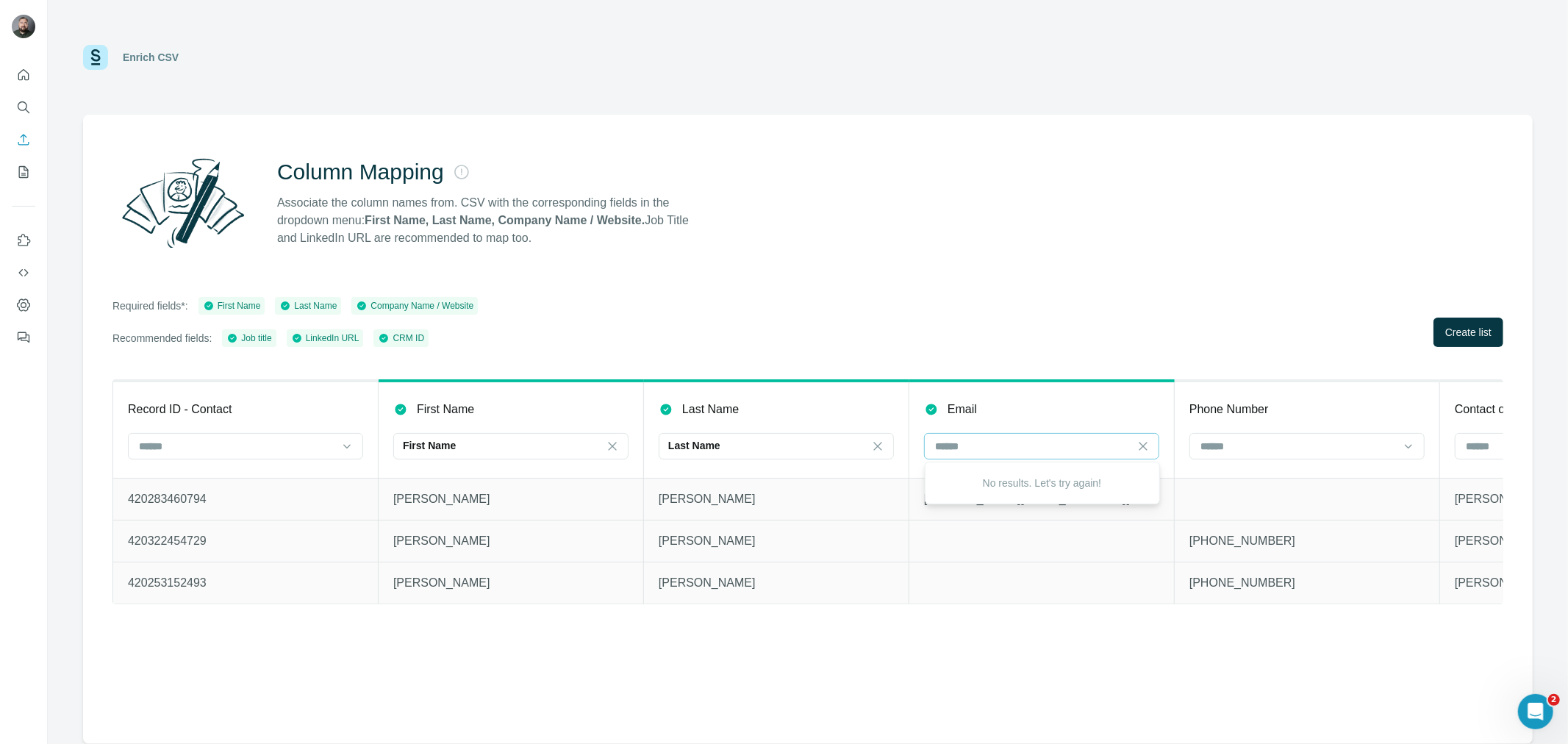
click at [1125, 306] on div "Required fields*: First Name Last Name Company Name / Website Recommended field…" at bounding box center [808, 322] width 1391 height 50
click at [326, 435] on div at bounding box center [237, 446] width 199 height 25
click at [974, 441] on div "CRM ID" at bounding box center [1033, 446] width 199 height 15
click at [972, 483] on div "No results. Let's try again!" at bounding box center [1042, 482] width 228 height 36
click at [1486, 332] on span "Create list" at bounding box center [1469, 333] width 46 height 15
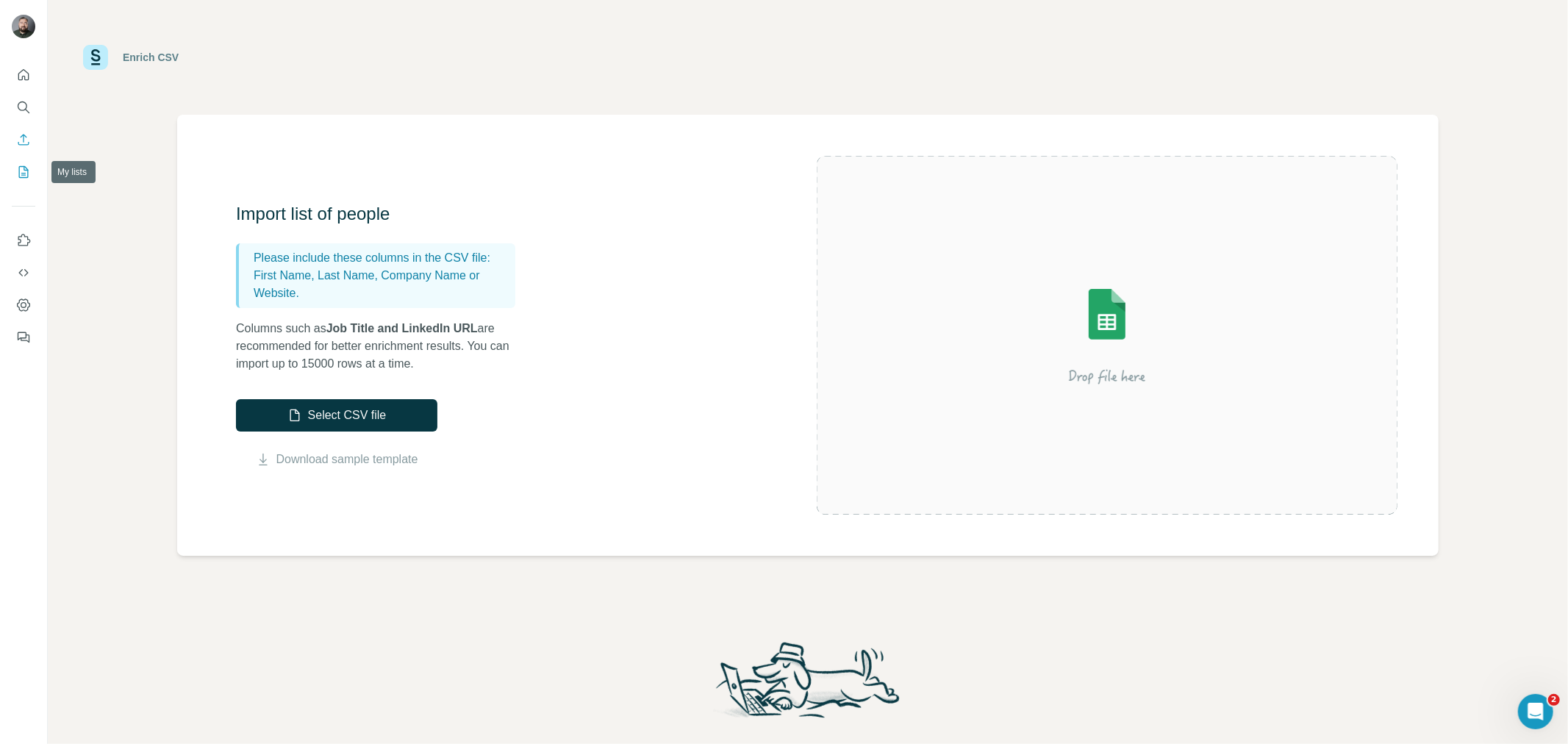
click at [20, 184] on button "My lists" at bounding box center [23, 172] width 23 height 26
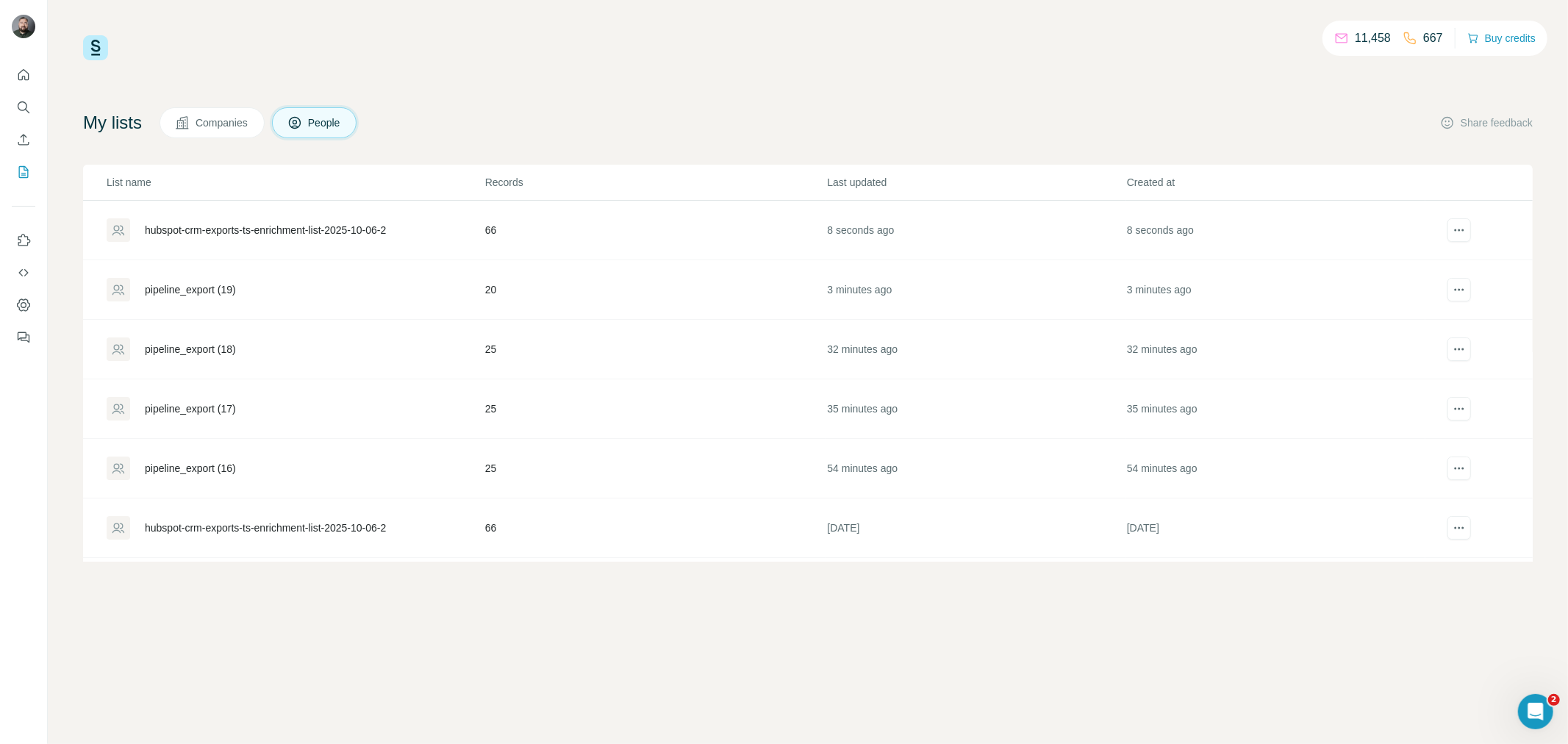
click at [304, 235] on div "hubspot-crm-exports-ts-enrichment-list-2025-10-06-2" at bounding box center [265, 230] width 241 height 15
